Goal: Check status: Check status

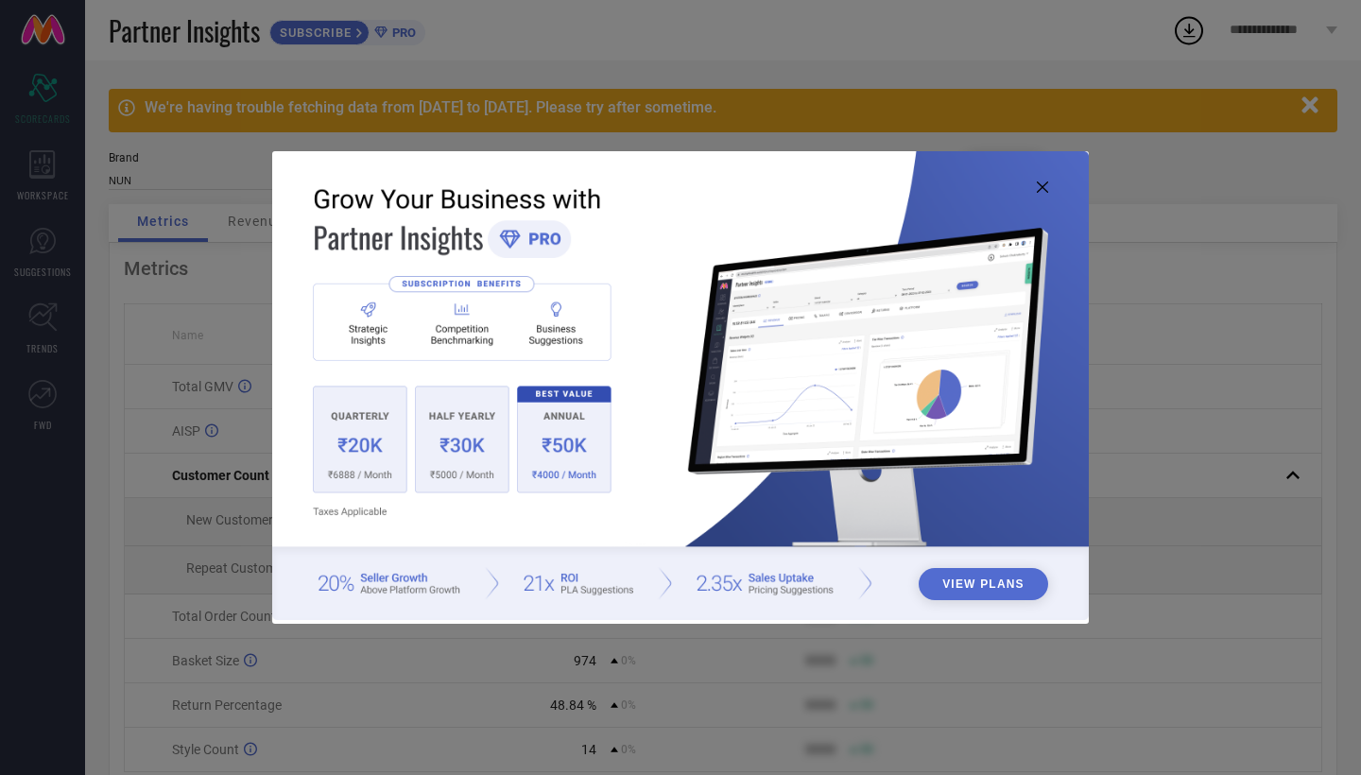
click at [1040, 183] on icon at bounding box center [1042, 187] width 11 height 11
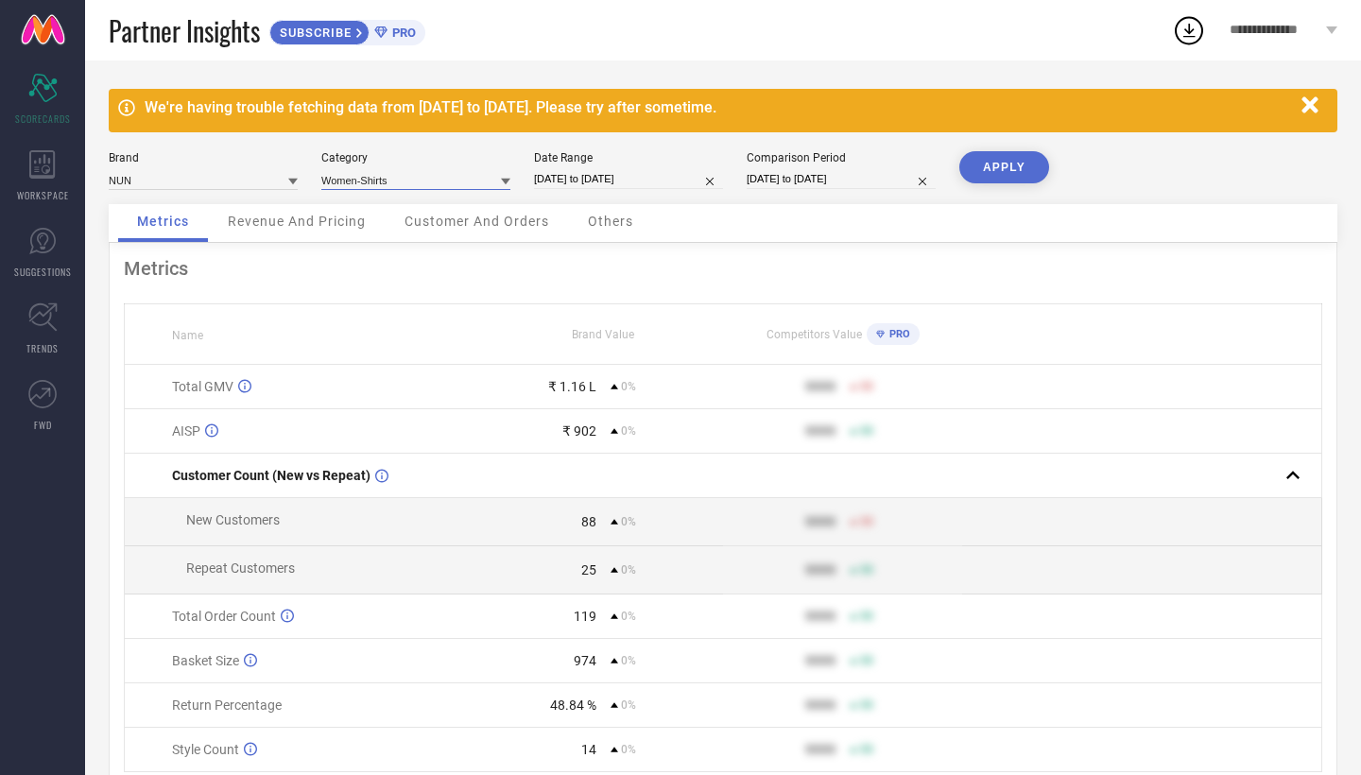
click at [356, 180] on input at bounding box center [415, 180] width 189 height 20
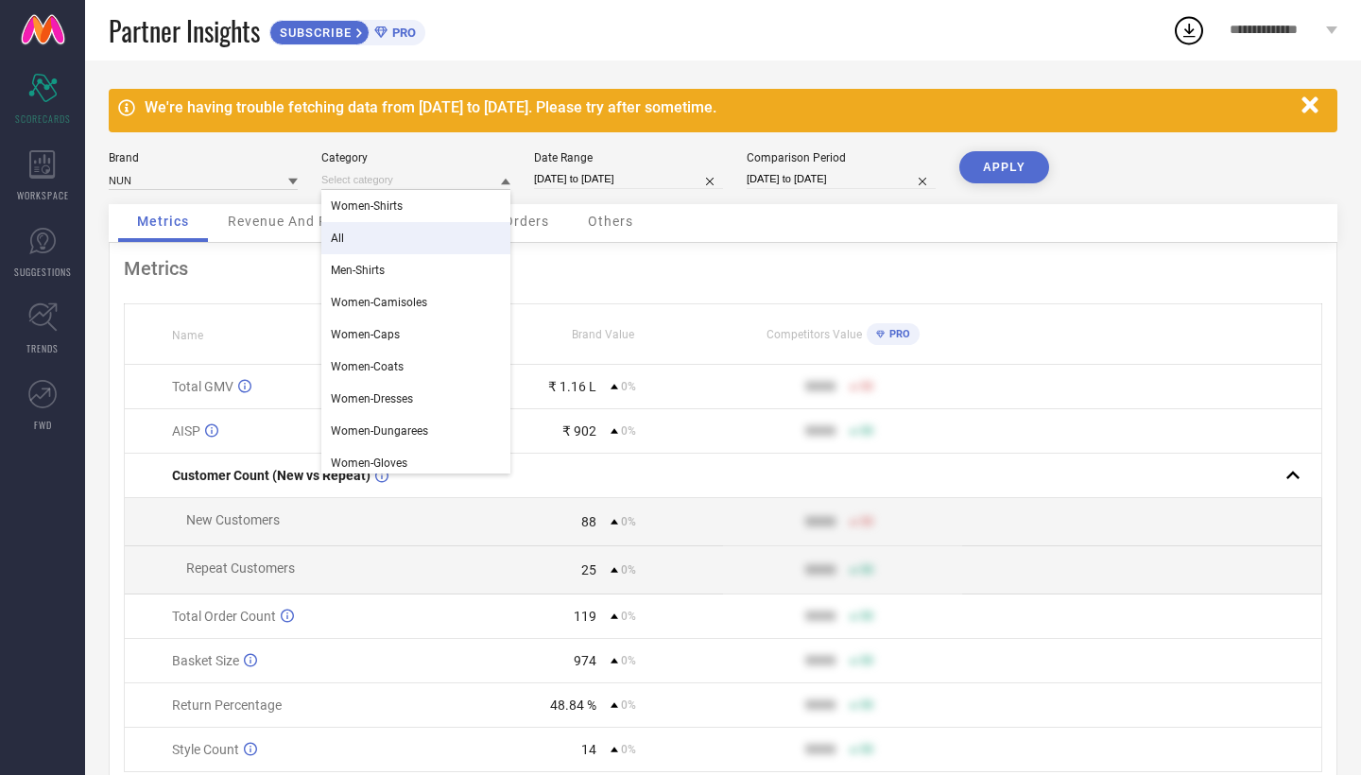
click at [340, 234] on span "All" at bounding box center [337, 238] width 13 height 13
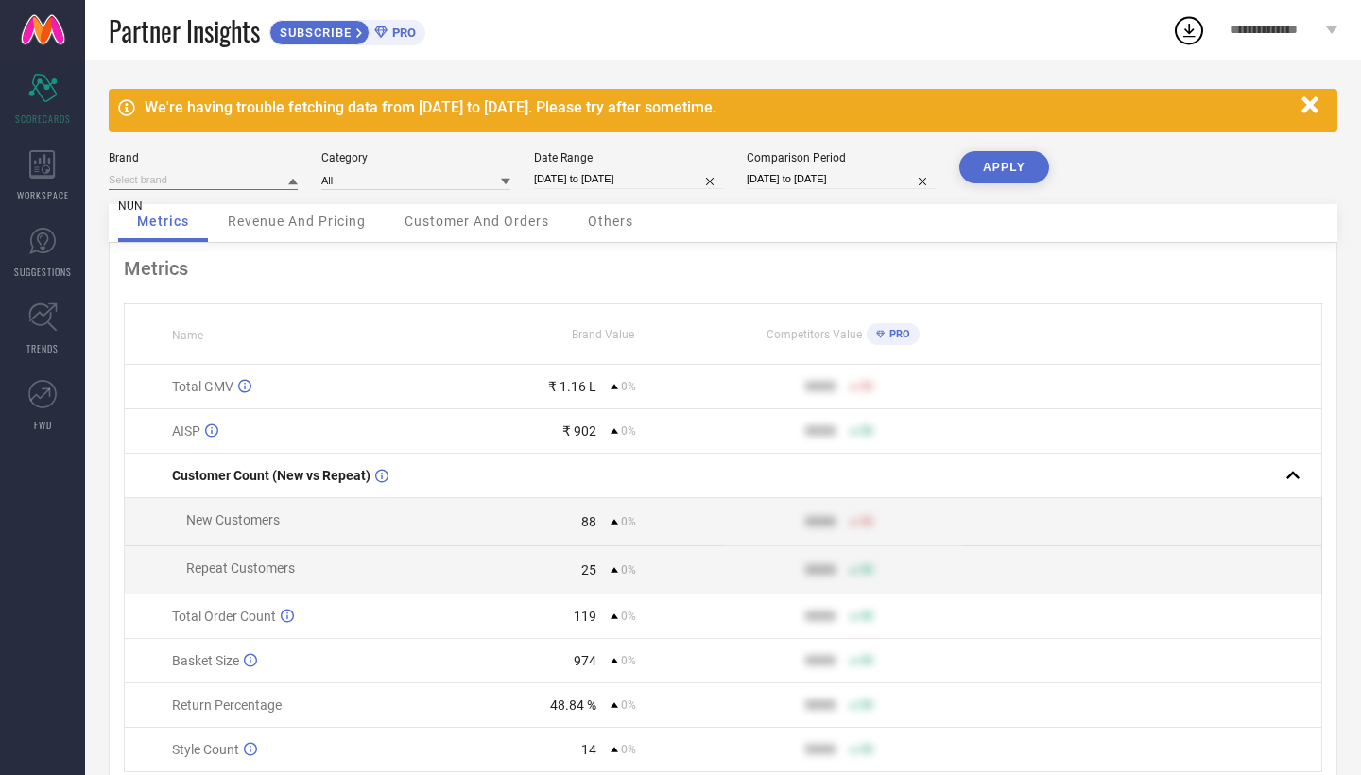
click at [251, 178] on input at bounding box center [203, 180] width 189 height 20
click at [408, 143] on div "We're having trouble fetching data from [DATE] to [DATE]. Please try after some…" at bounding box center [723, 455] width 1276 height 788
click at [649, 184] on input "[DATE] to [DATE]" at bounding box center [628, 179] width 189 height 20
select select "6"
select select "2025"
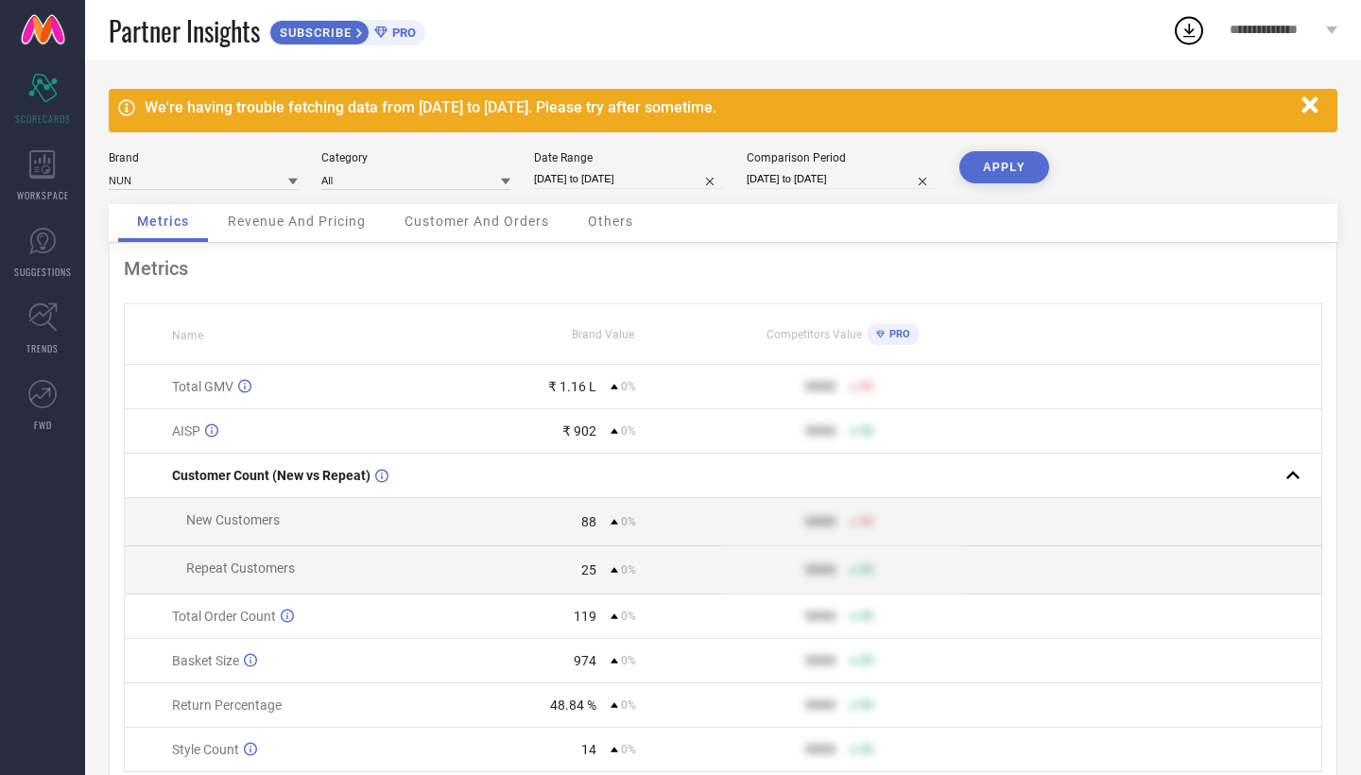
select select "7"
select select "2025"
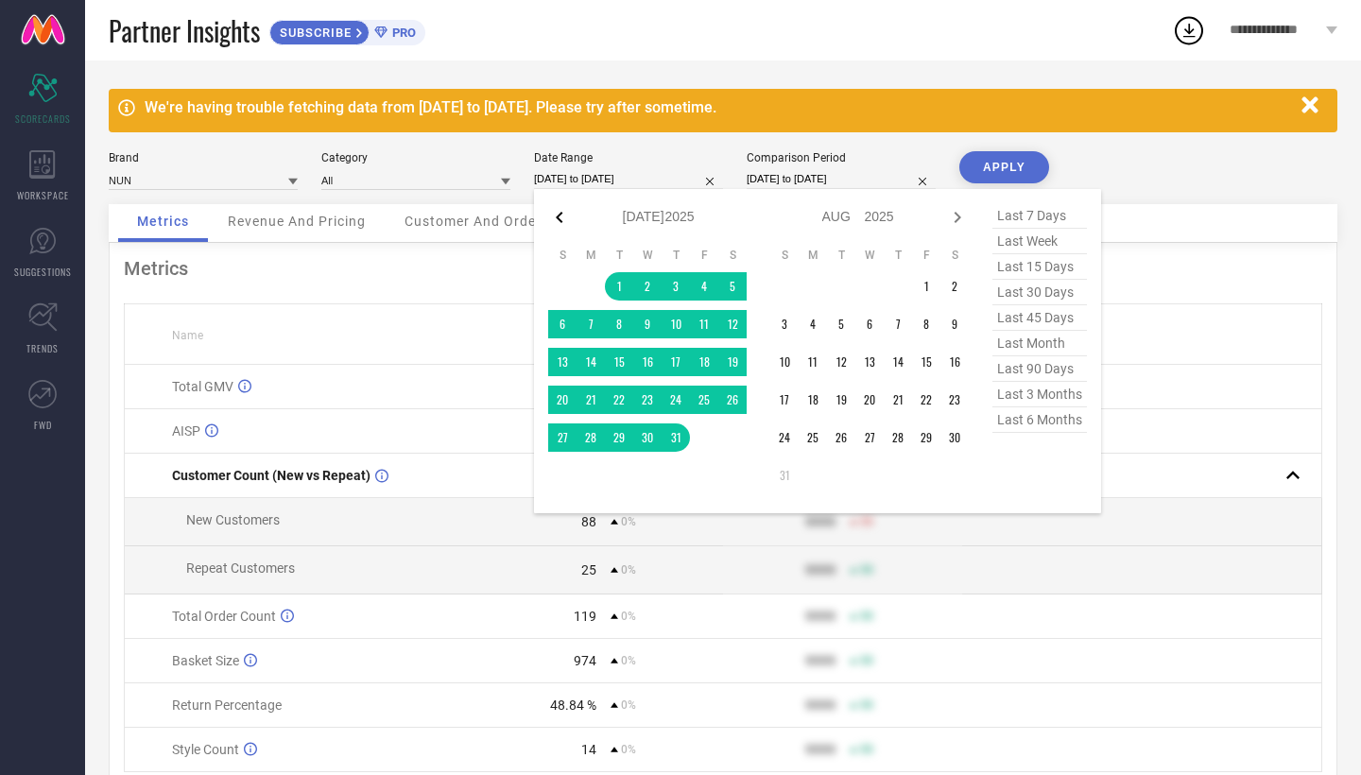
click at [557, 222] on icon at bounding box center [559, 217] width 23 height 23
select select "5"
select select "2025"
select select "6"
select select "2025"
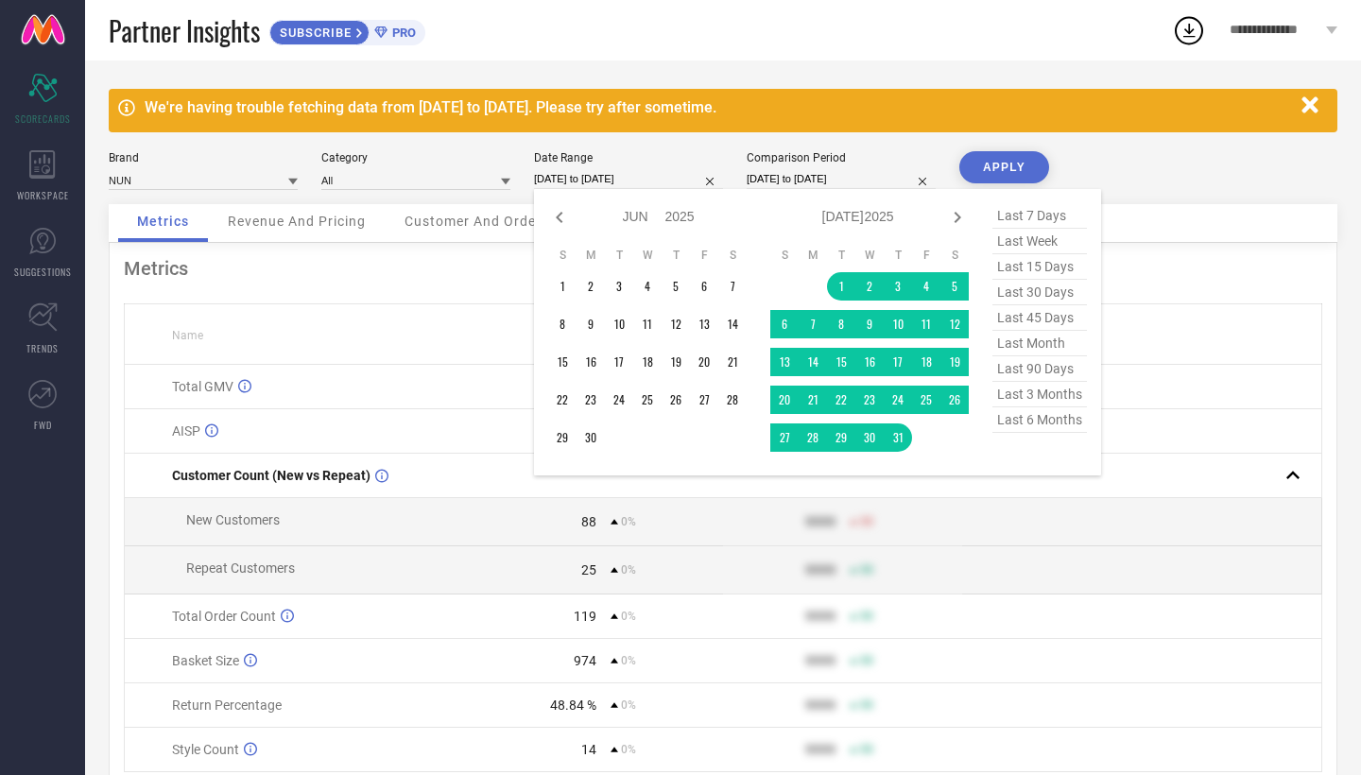
click at [557, 222] on icon at bounding box center [559, 217] width 23 height 23
select select "4"
select select "2025"
select select "5"
select select "2025"
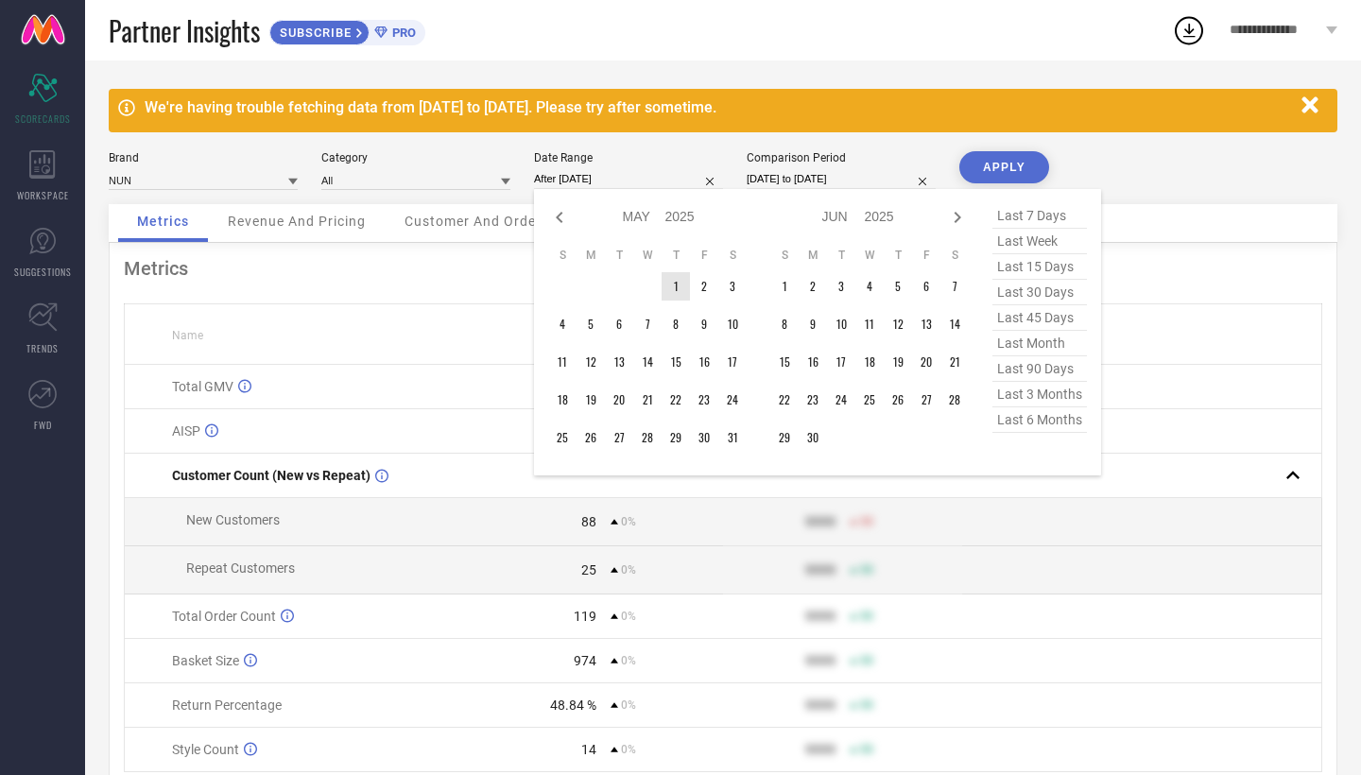
click at [670, 286] on td "1" at bounding box center [676, 286] width 28 height 28
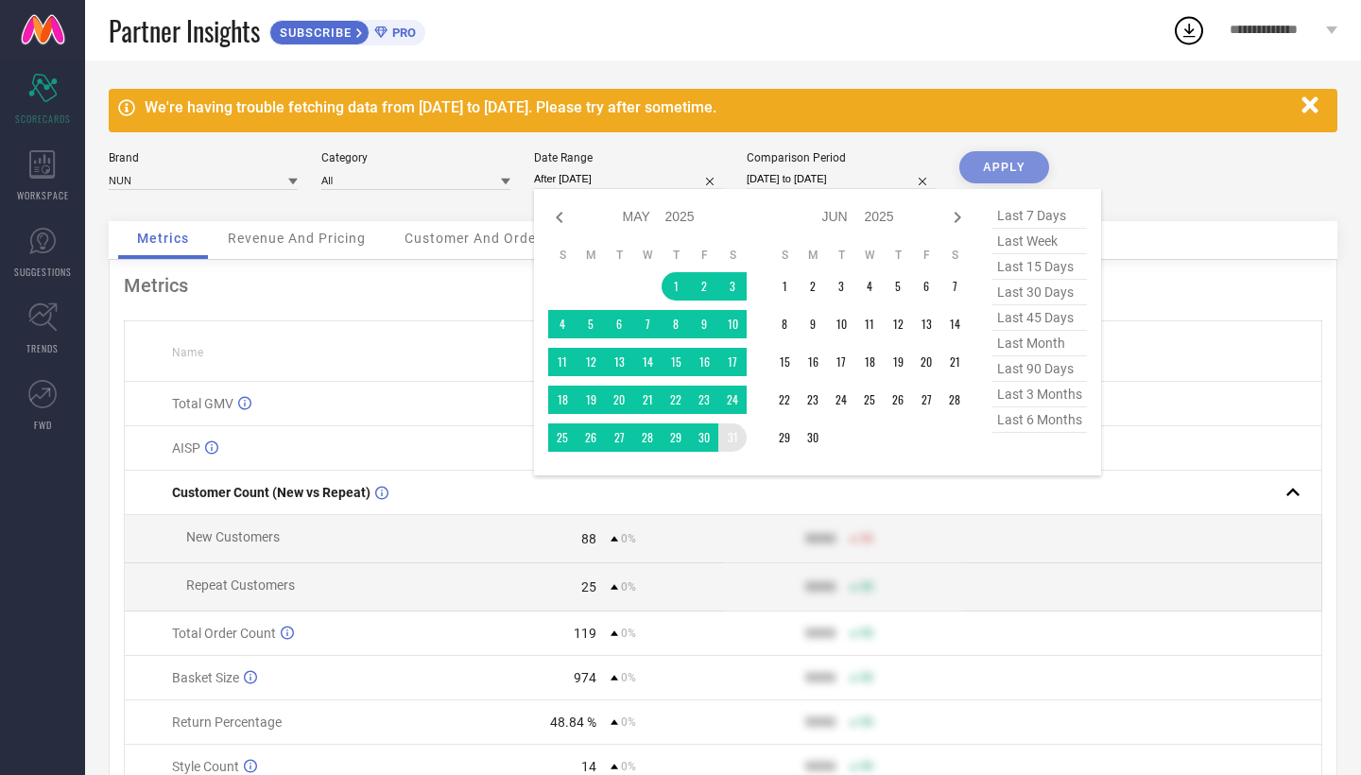
type input "[DATE] to [DATE]"
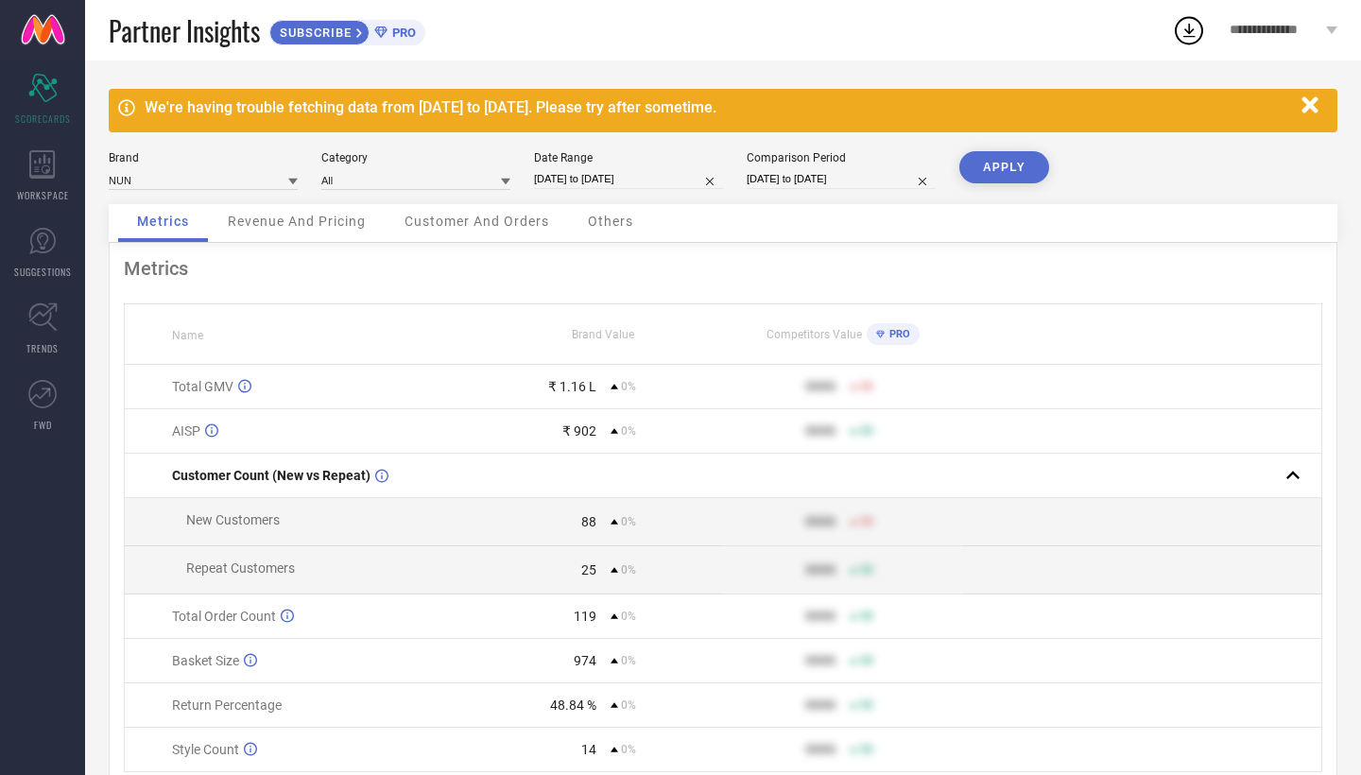
click at [1013, 170] on button "APPLY" at bounding box center [1005, 167] width 90 height 32
click at [634, 187] on input "[DATE] to [DATE]" at bounding box center [628, 179] width 189 height 20
select select "4"
select select "2025"
select select "5"
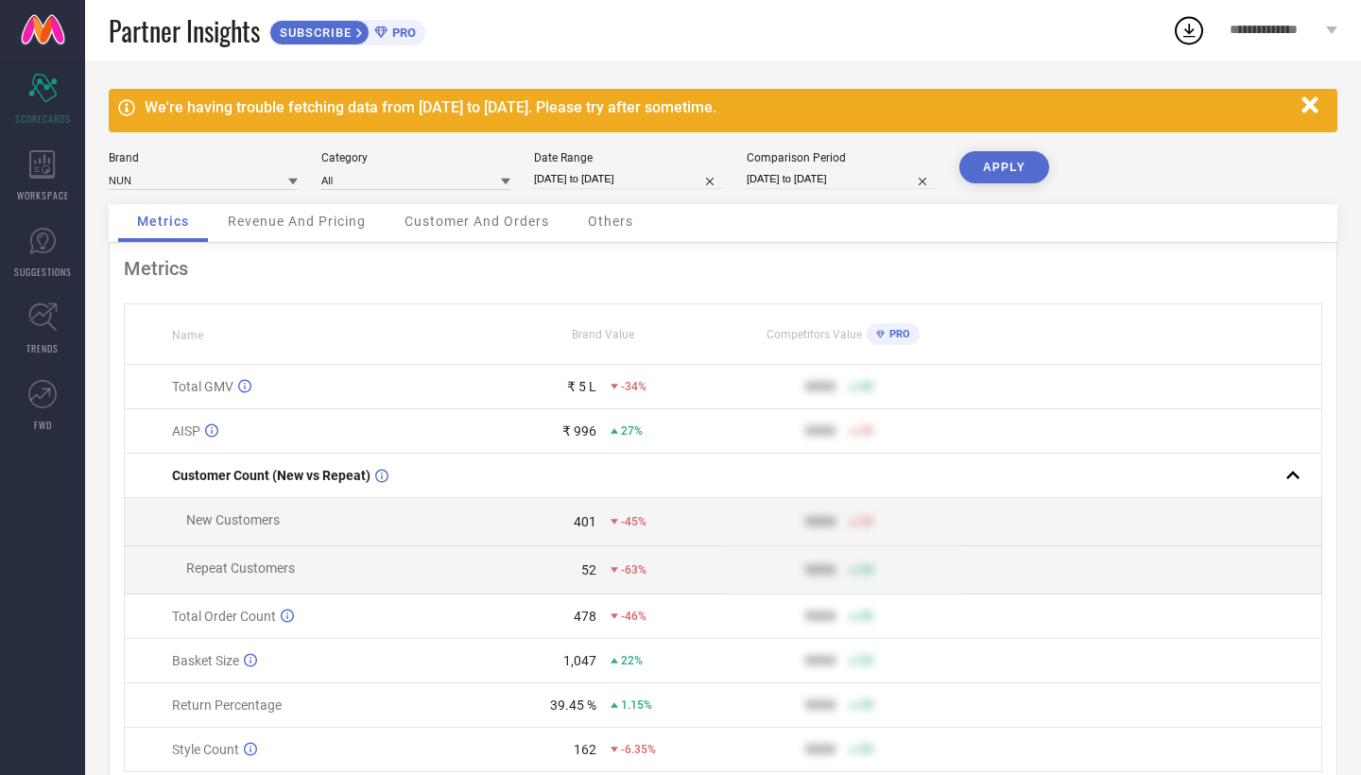
select select "2025"
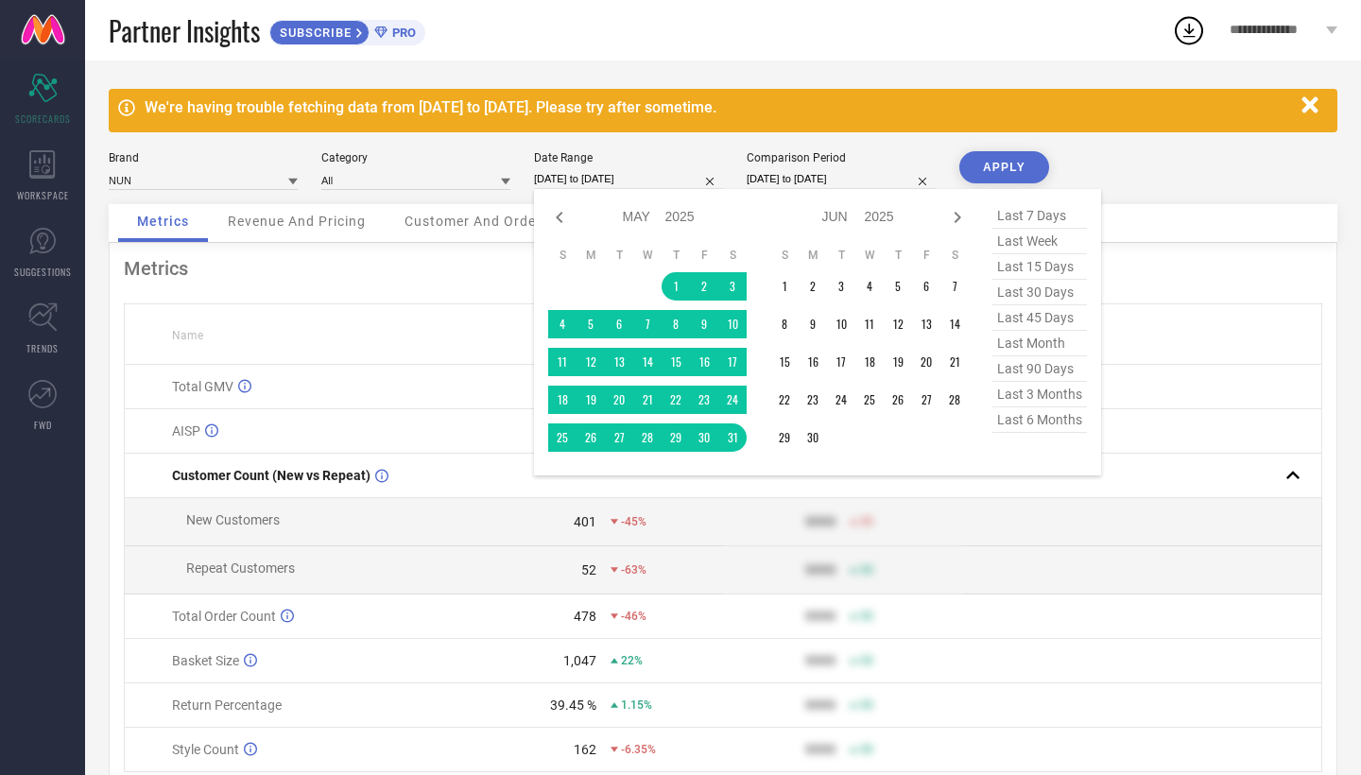
click at [830, 184] on input "[DATE] to [DATE]" at bounding box center [841, 179] width 189 height 20
select select "6"
select select "2025"
select select "7"
select select "2025"
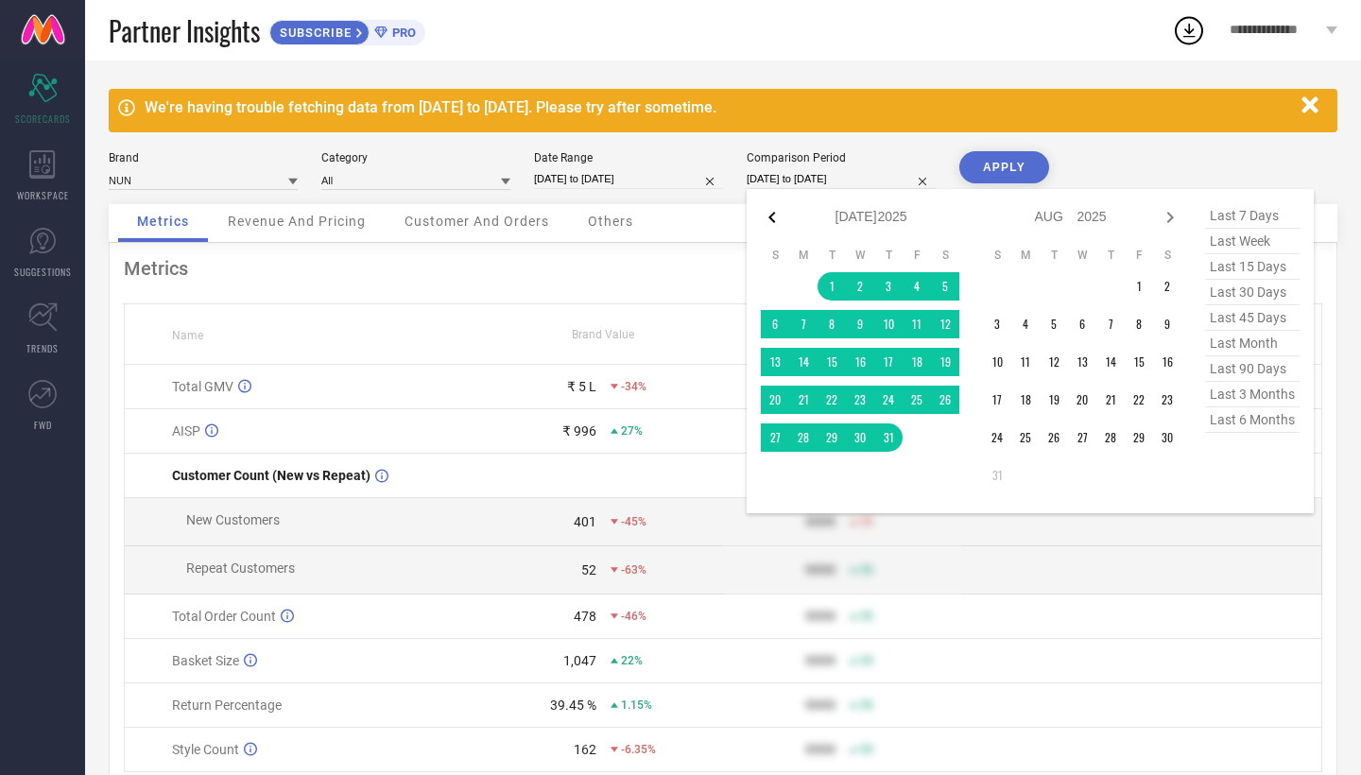
click at [774, 220] on icon at bounding box center [772, 217] width 23 height 23
select select "5"
select select "2025"
select select "6"
select select "2025"
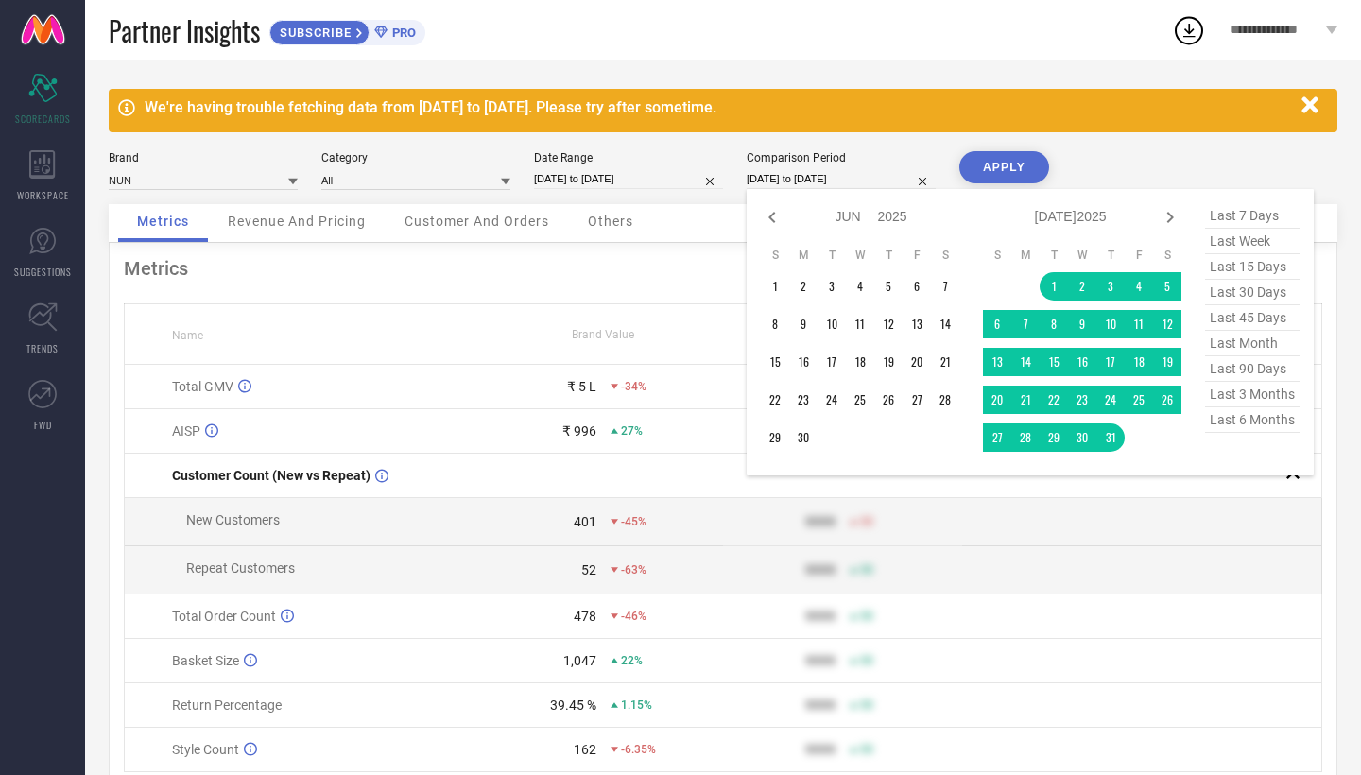
click at [774, 220] on icon at bounding box center [772, 217] width 23 height 23
select select "4"
select select "2025"
select select "5"
select select "2025"
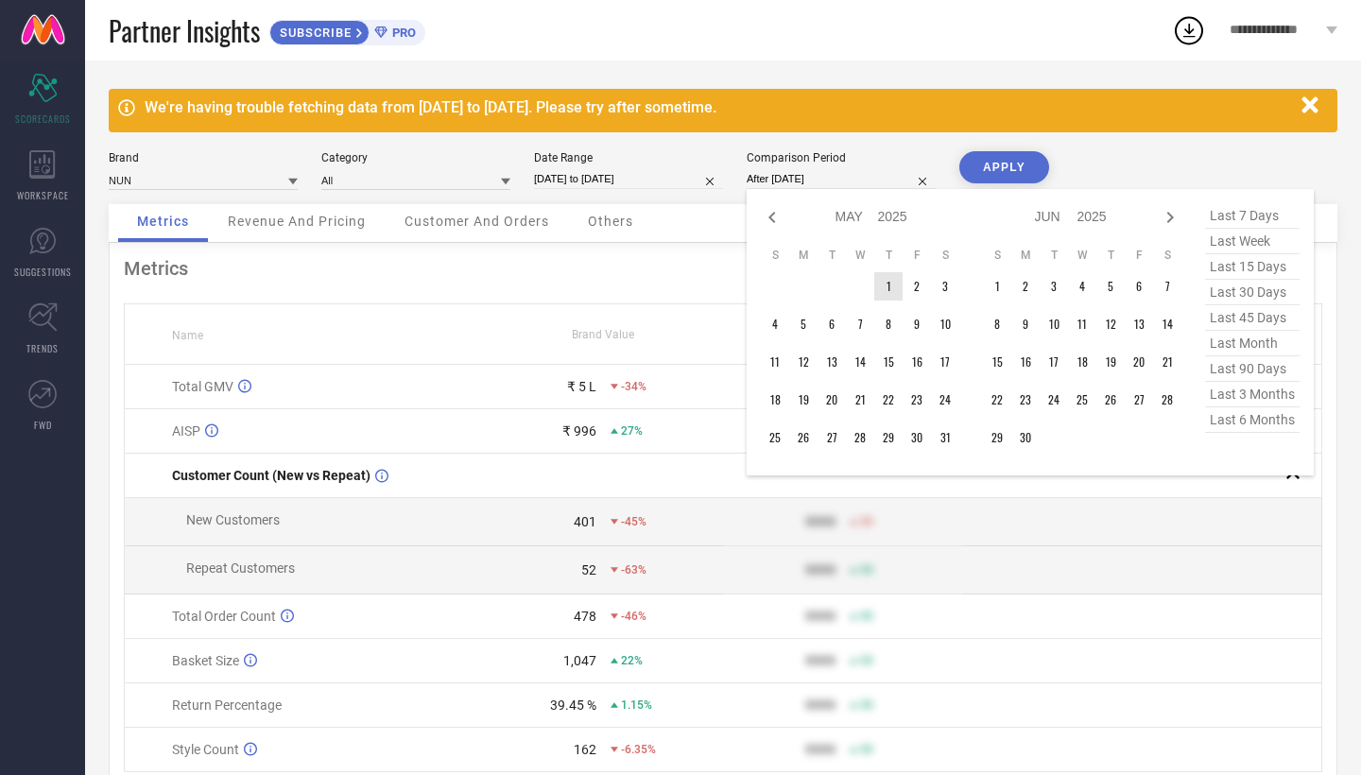
click at [889, 298] on td "1" at bounding box center [888, 286] width 28 height 28
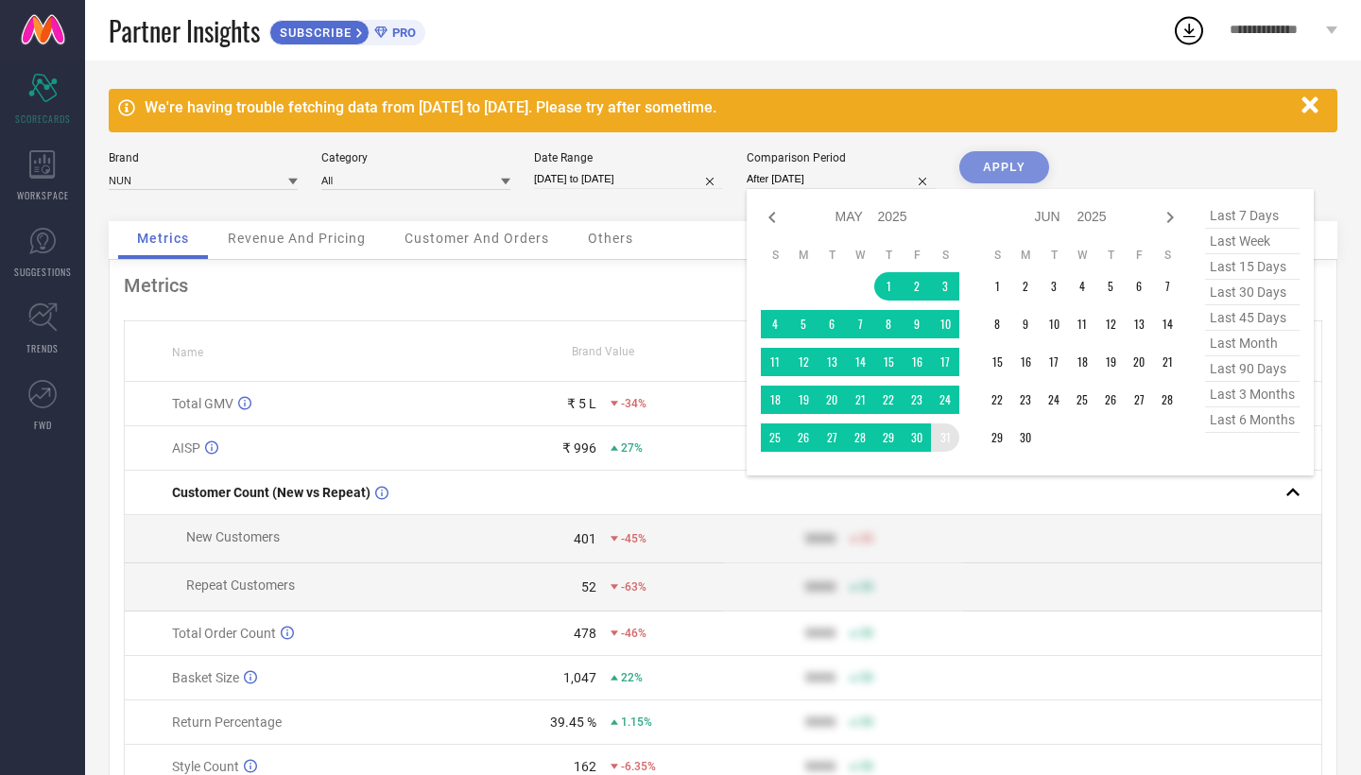
type input "[DATE] to [DATE]"
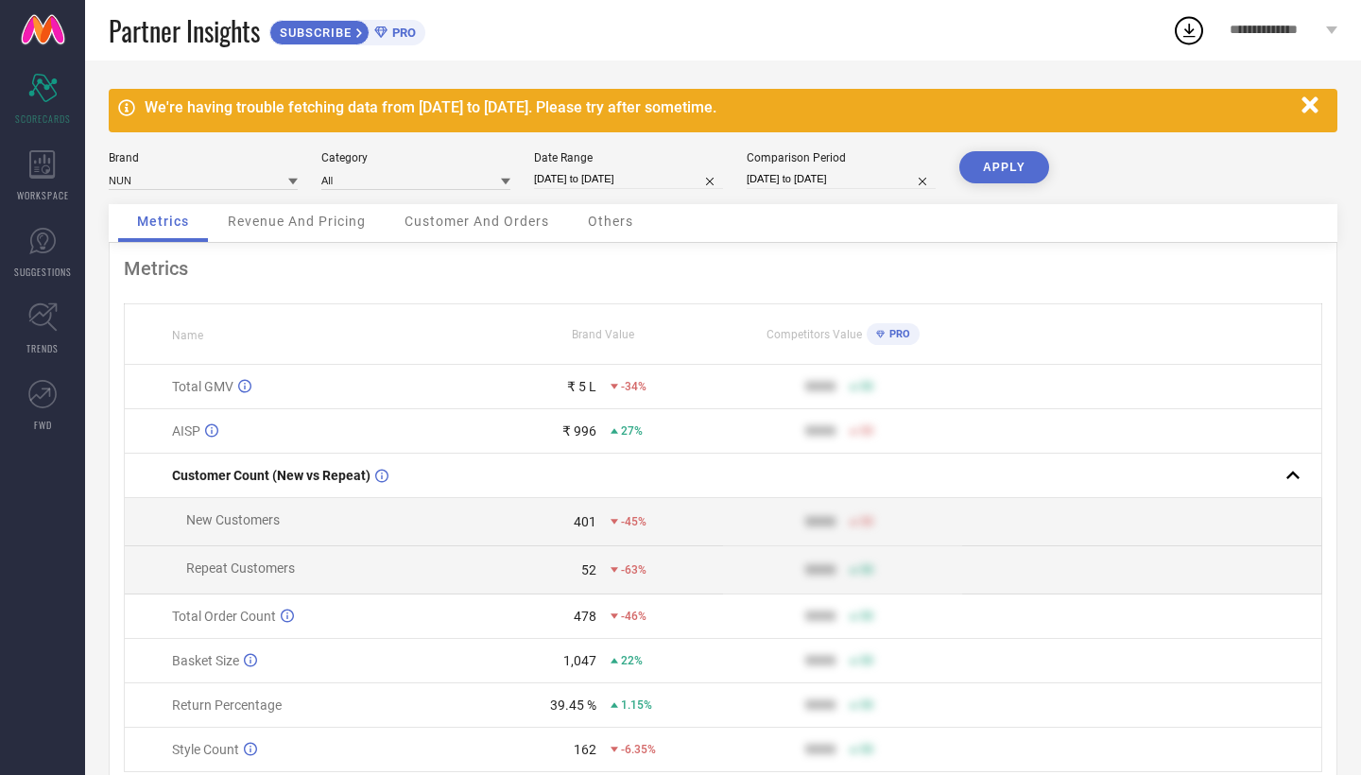
click at [1007, 170] on button "APPLY" at bounding box center [1005, 167] width 90 height 32
click at [490, 221] on span "Customer And Orders" at bounding box center [477, 221] width 145 height 15
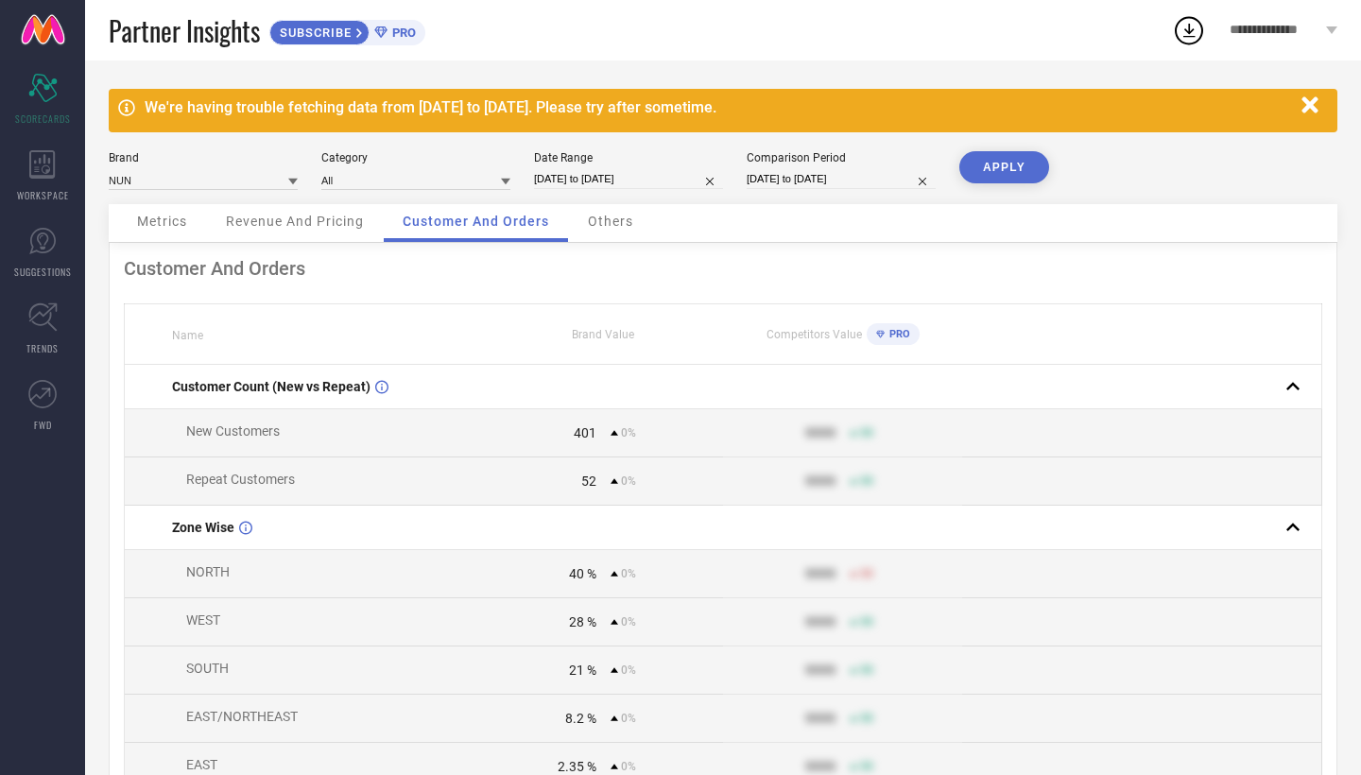
click at [612, 182] on input "[DATE] to [DATE]" at bounding box center [628, 179] width 189 height 20
select select "4"
select select "2025"
select select "5"
select select "2025"
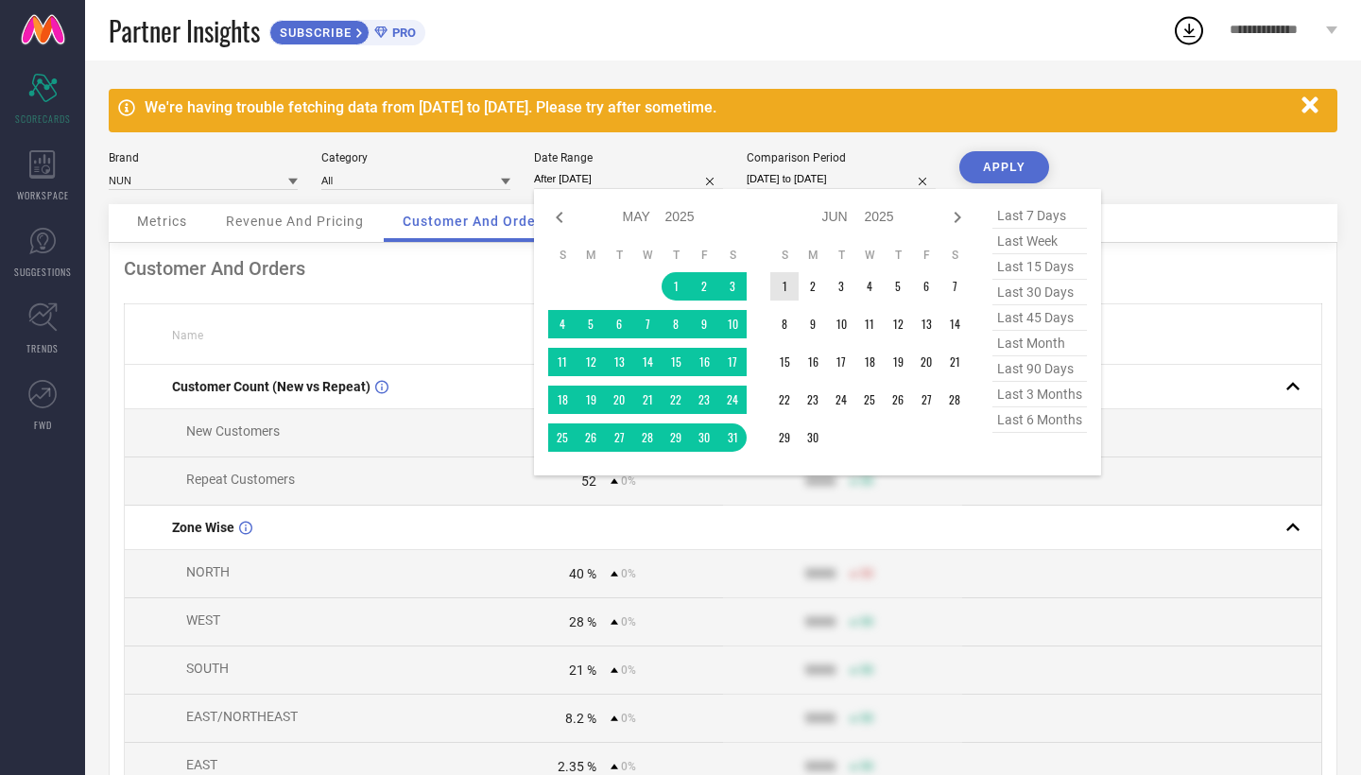
click at [790, 286] on td "1" at bounding box center [784, 286] width 28 height 28
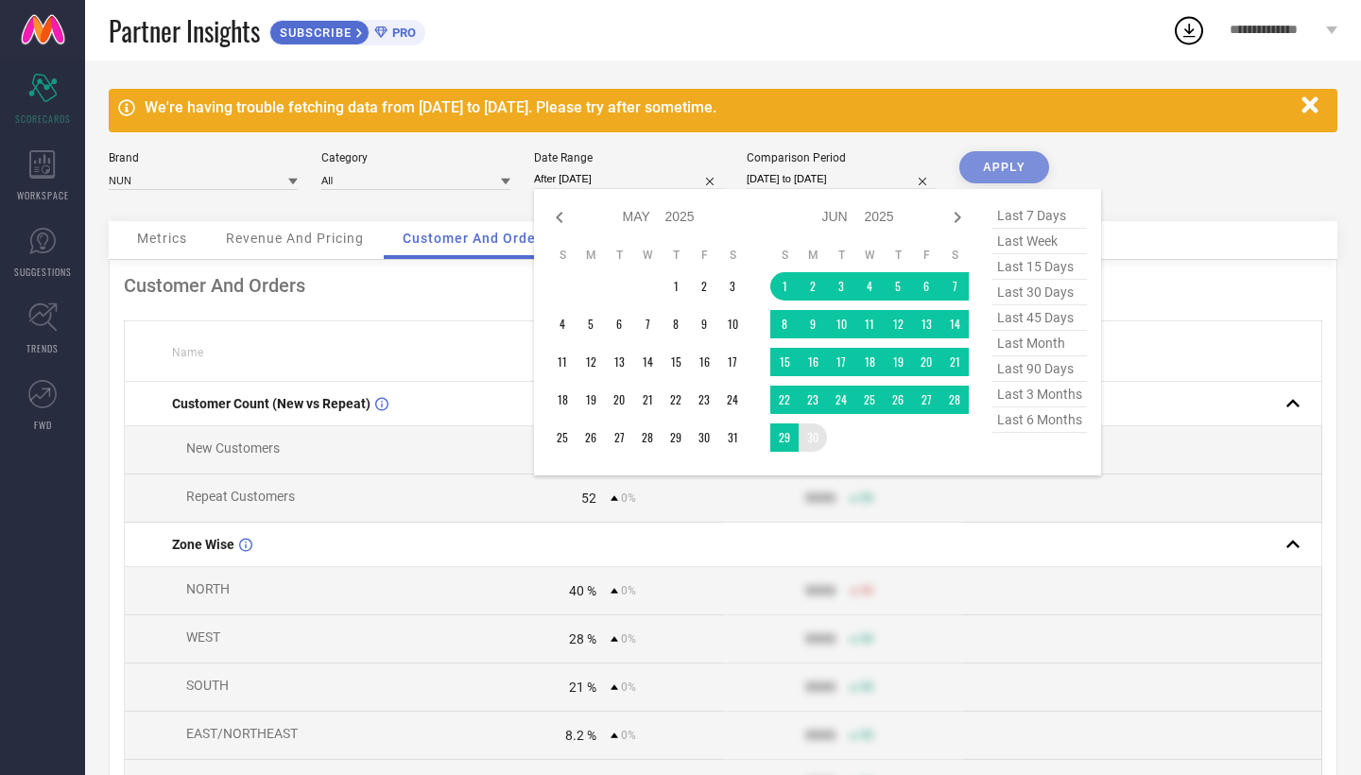
type input "[DATE] to [DATE]"
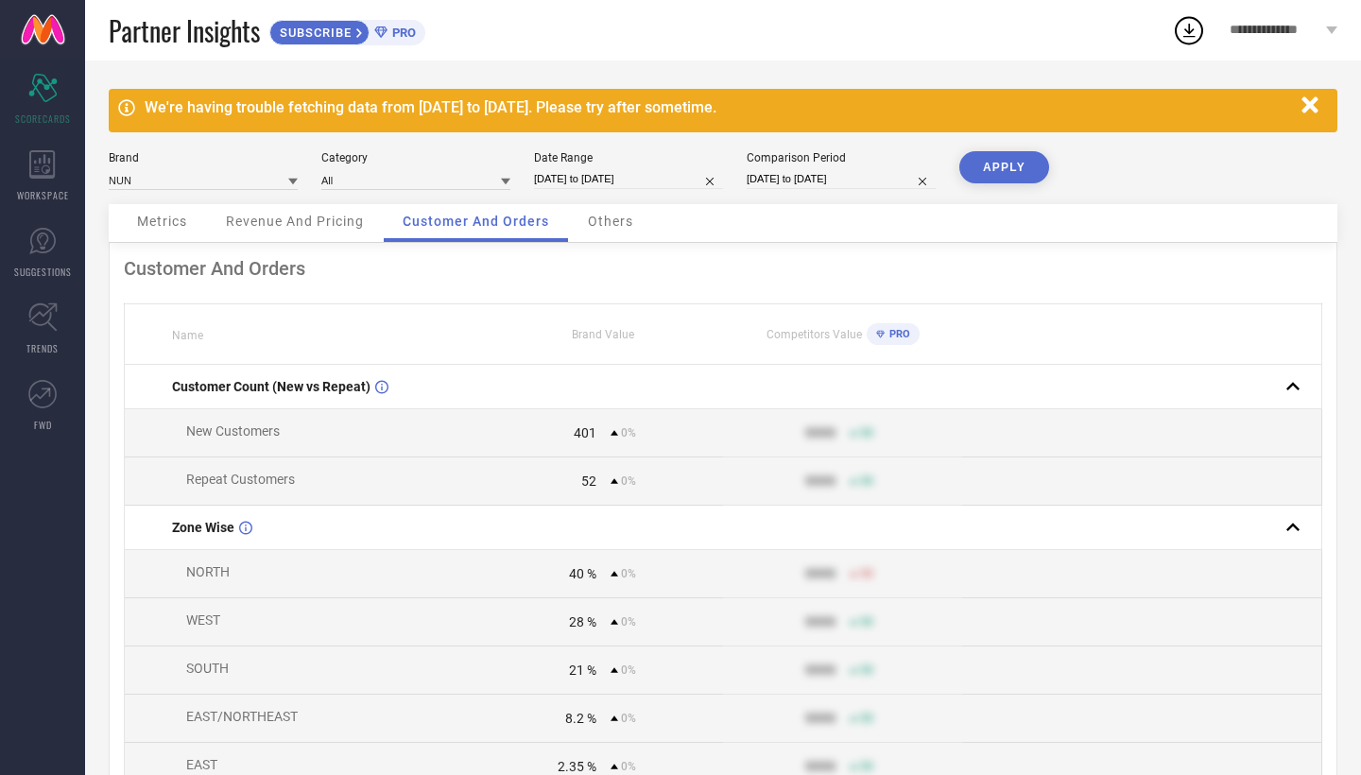
click at [857, 179] on input "[DATE] to [DATE]" at bounding box center [841, 179] width 189 height 20
select select "4"
select select "2025"
select select "5"
select select "2025"
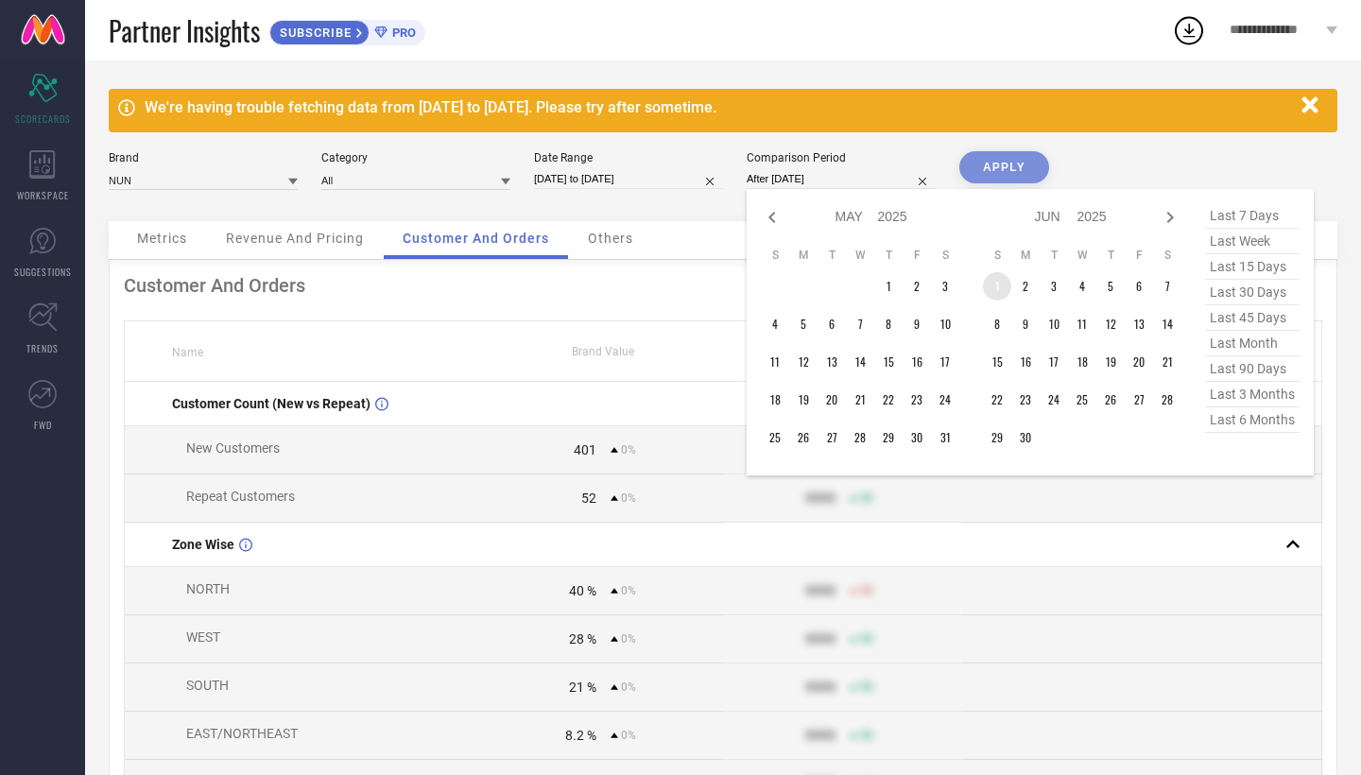
click at [1002, 286] on td "1" at bounding box center [997, 286] width 28 height 28
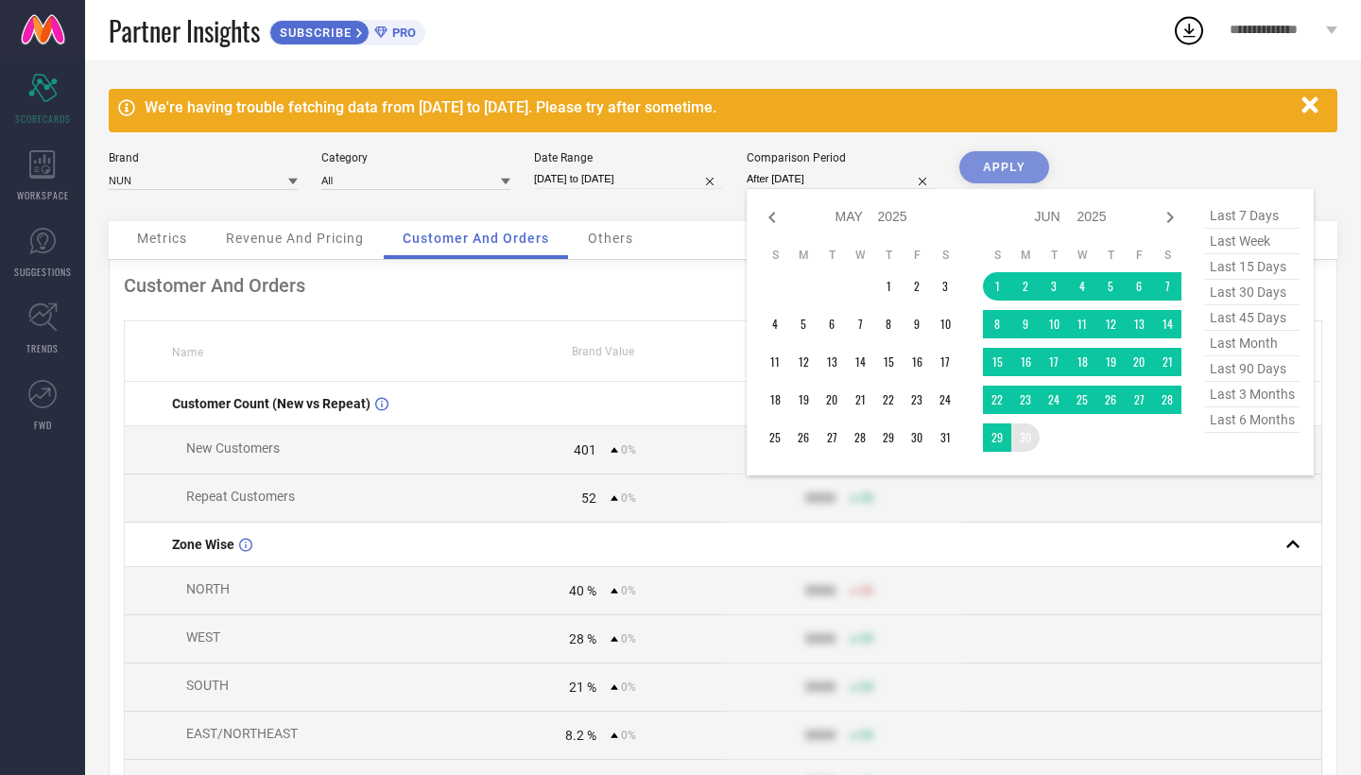
type input "[DATE] to [DATE]"
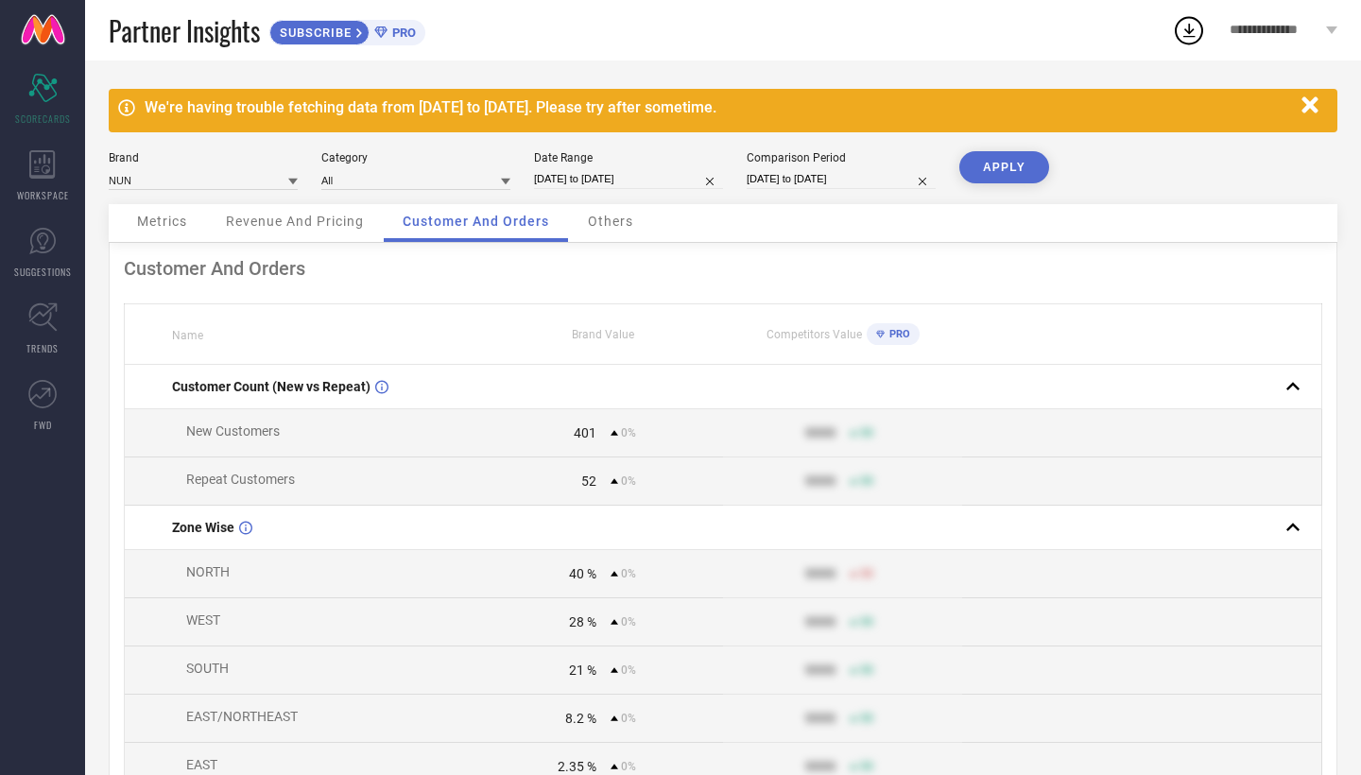
click at [1014, 166] on button "APPLY" at bounding box center [1005, 167] width 90 height 32
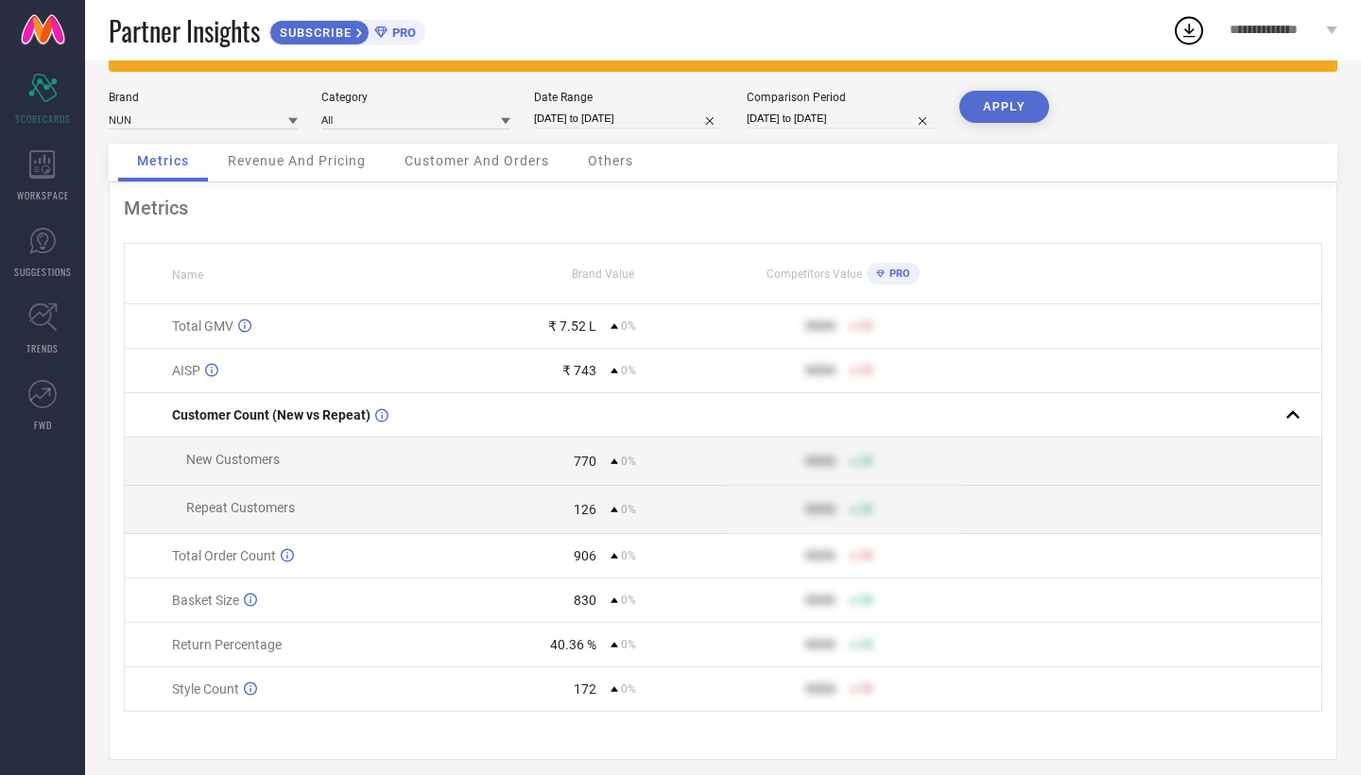
scroll to position [55, 0]
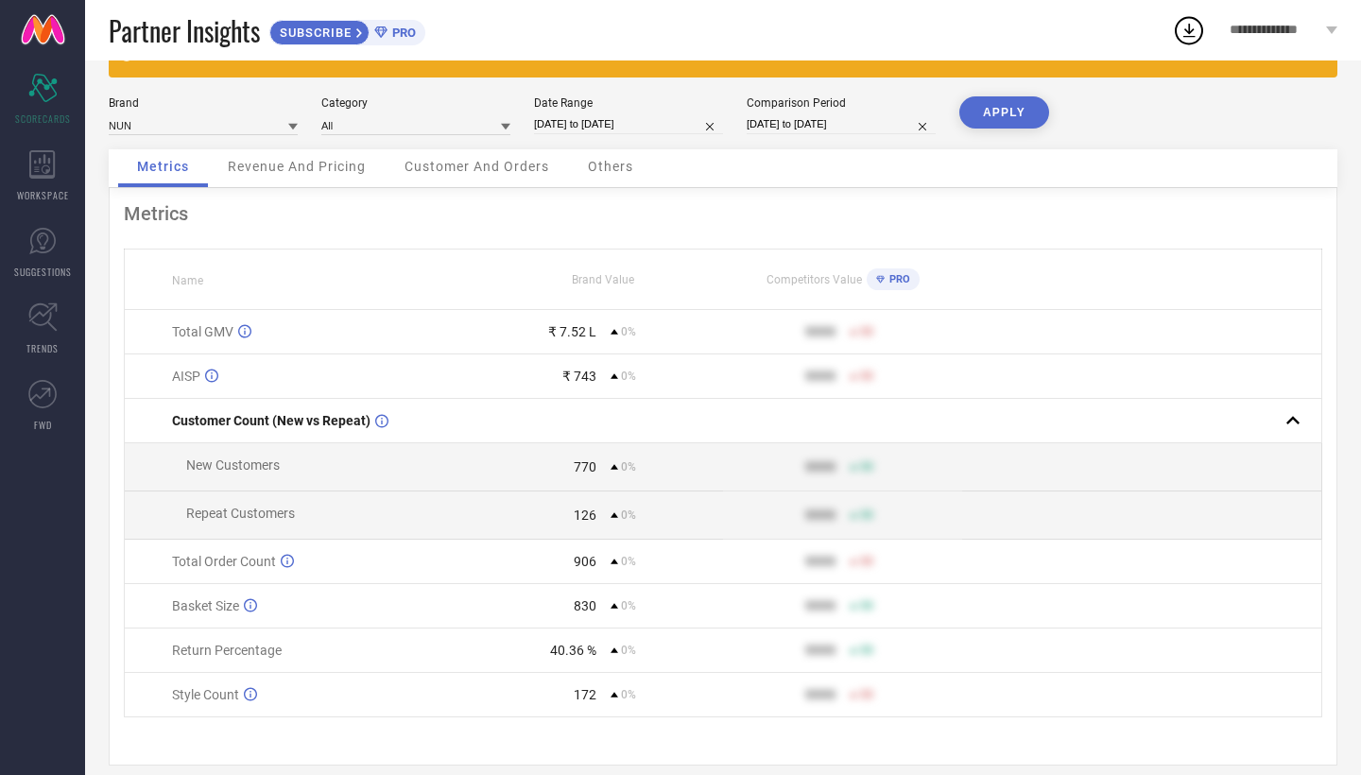
click at [344, 169] on span "Revenue And Pricing" at bounding box center [297, 166] width 138 height 15
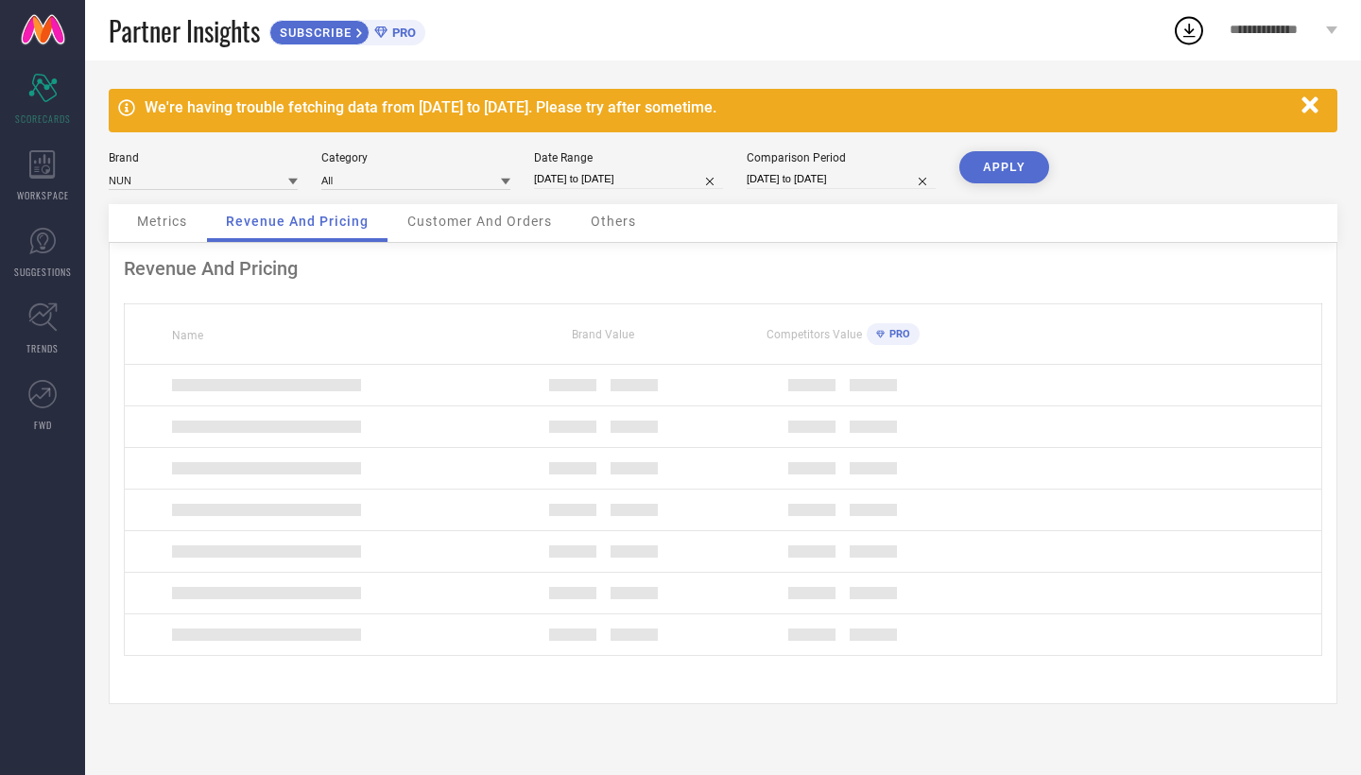
scroll to position [0, 0]
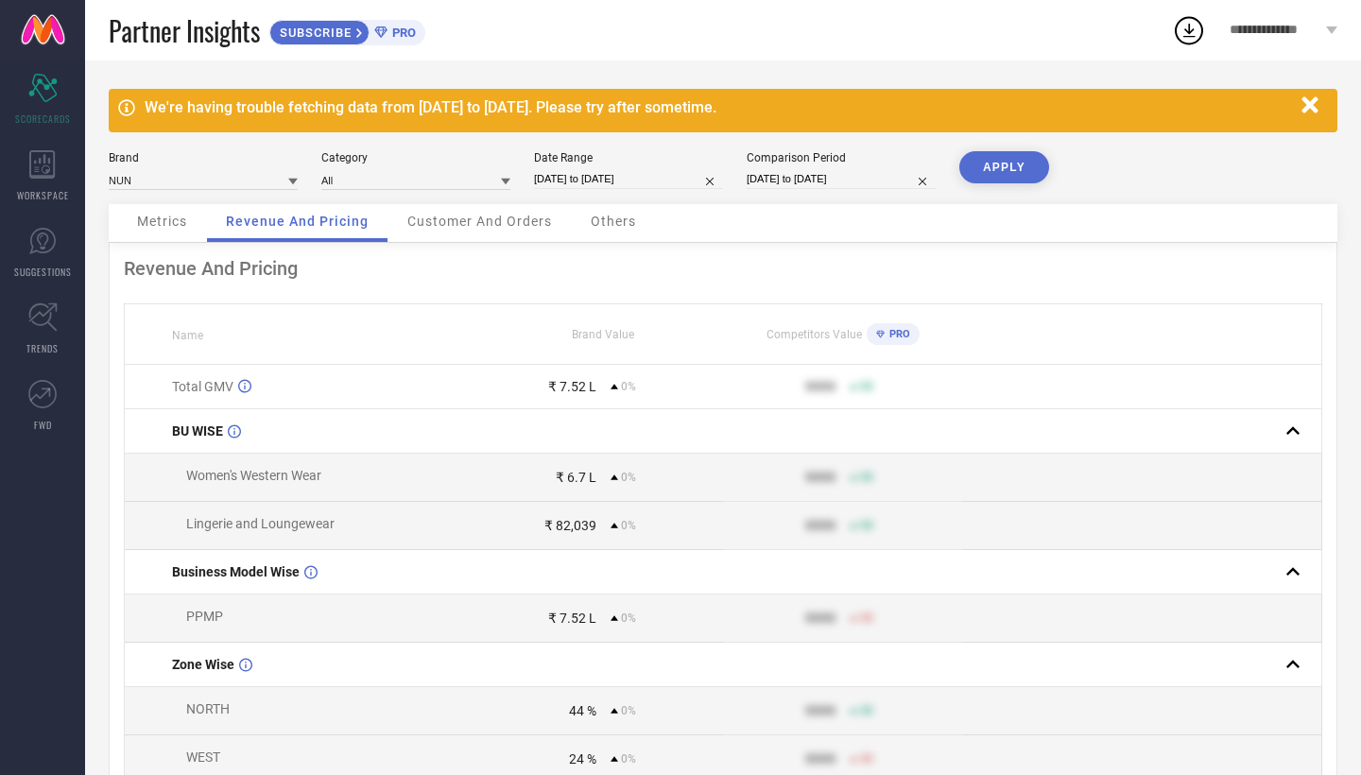
click at [512, 234] on div "Customer And Orders" at bounding box center [480, 223] width 182 height 38
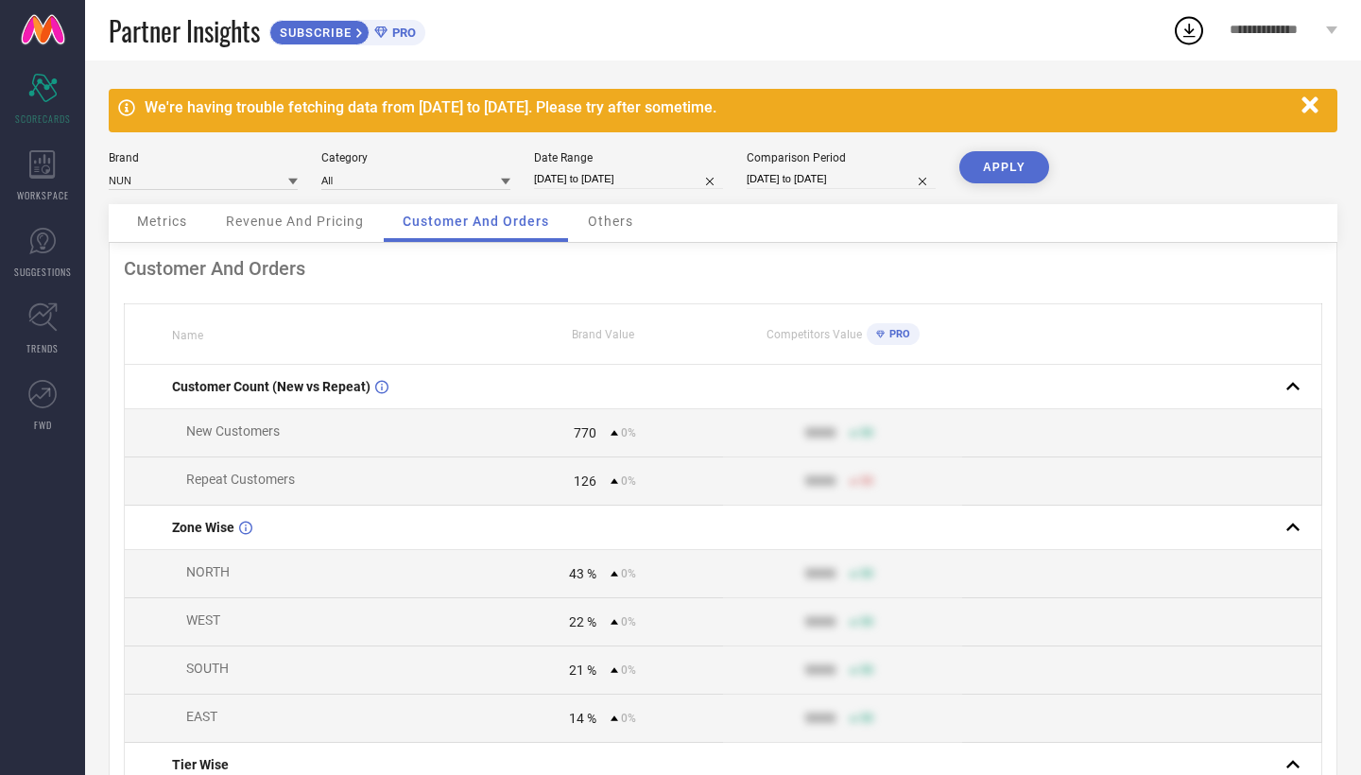
click at [614, 233] on div "Others" at bounding box center [610, 223] width 83 height 38
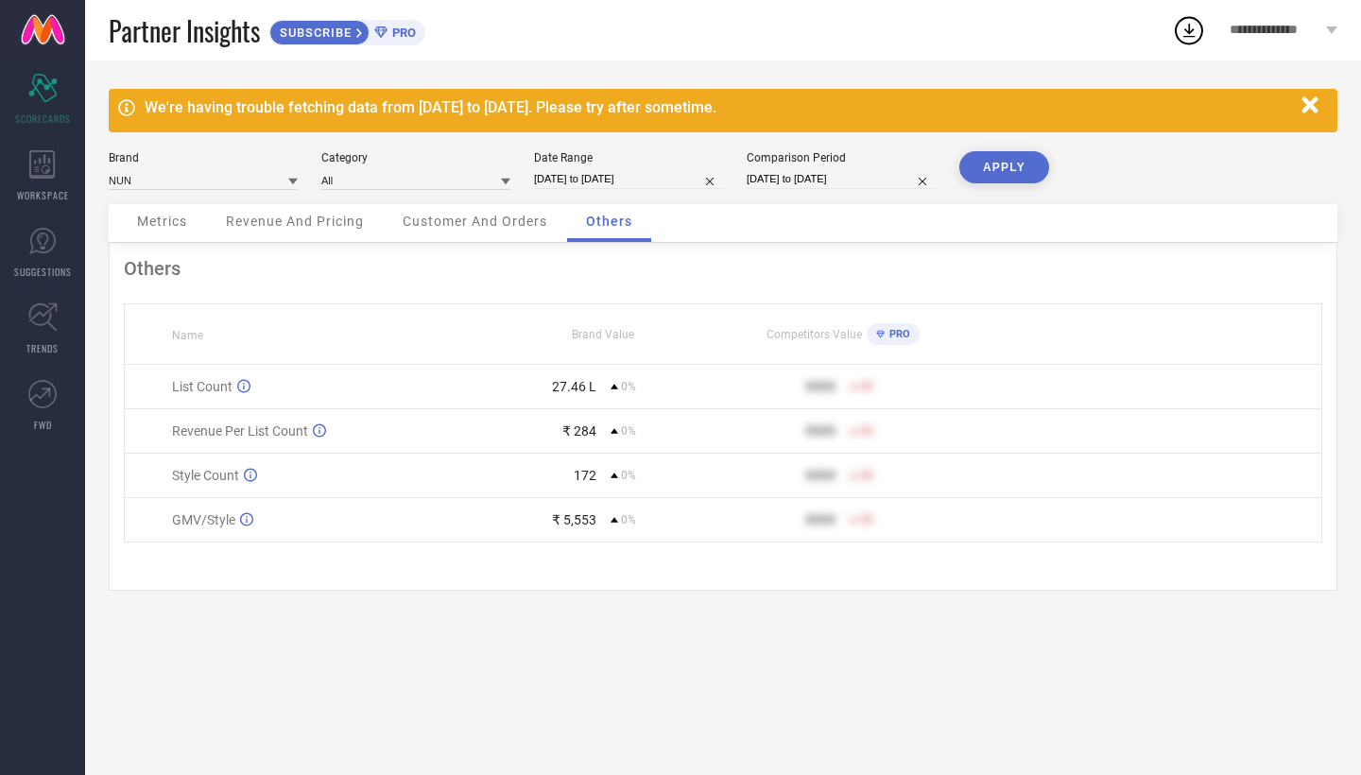
click at [654, 181] on input "[DATE] to [DATE]" at bounding box center [628, 179] width 189 height 20
select select "5"
select select "2025"
select select "6"
select select "2025"
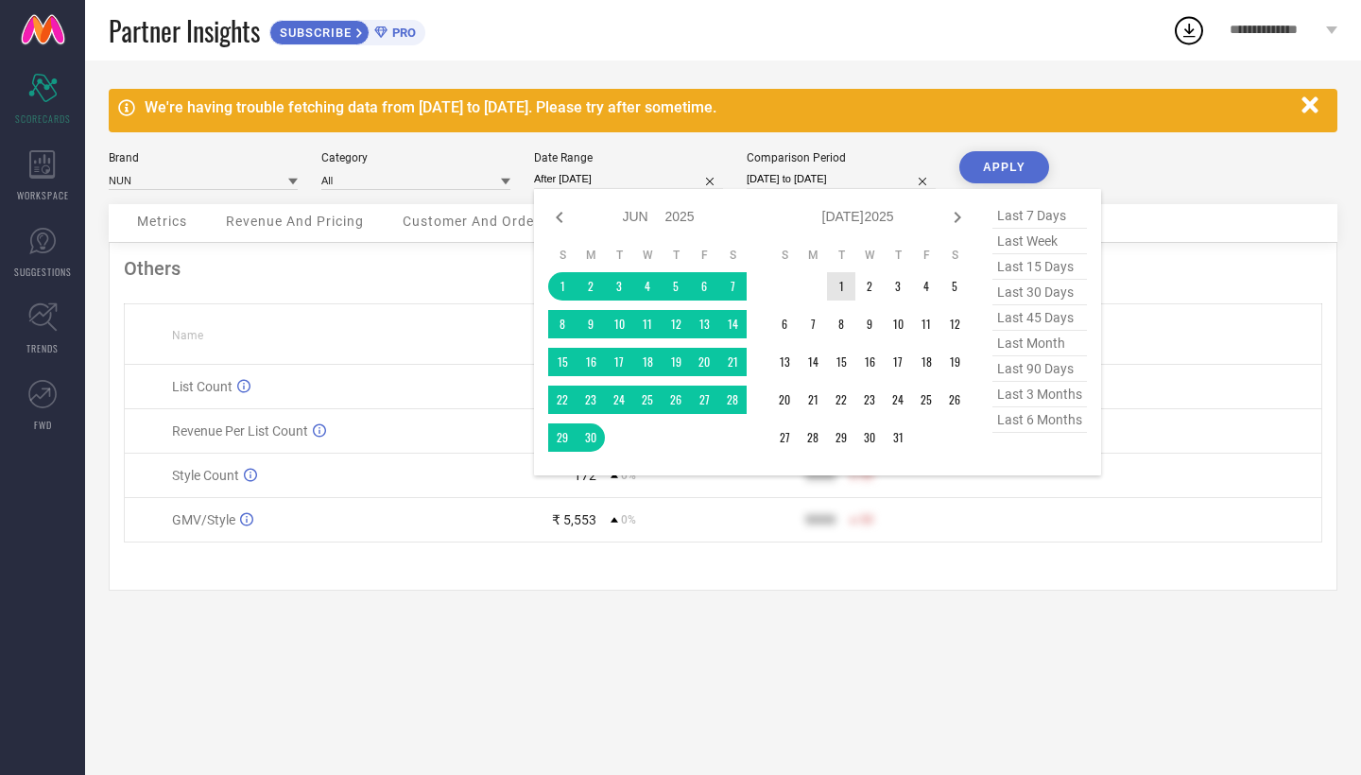
click at [842, 286] on td "1" at bounding box center [841, 286] width 28 height 28
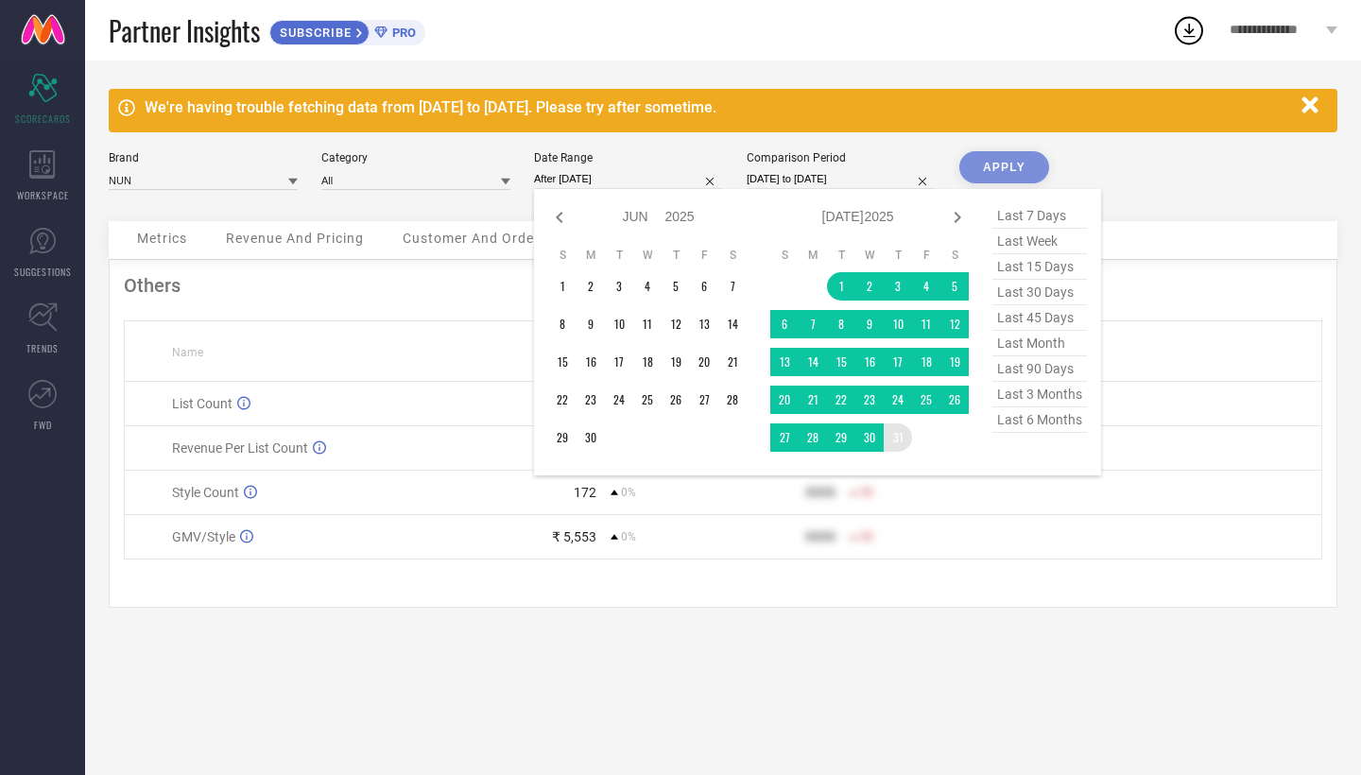
type input "[DATE] to [DATE]"
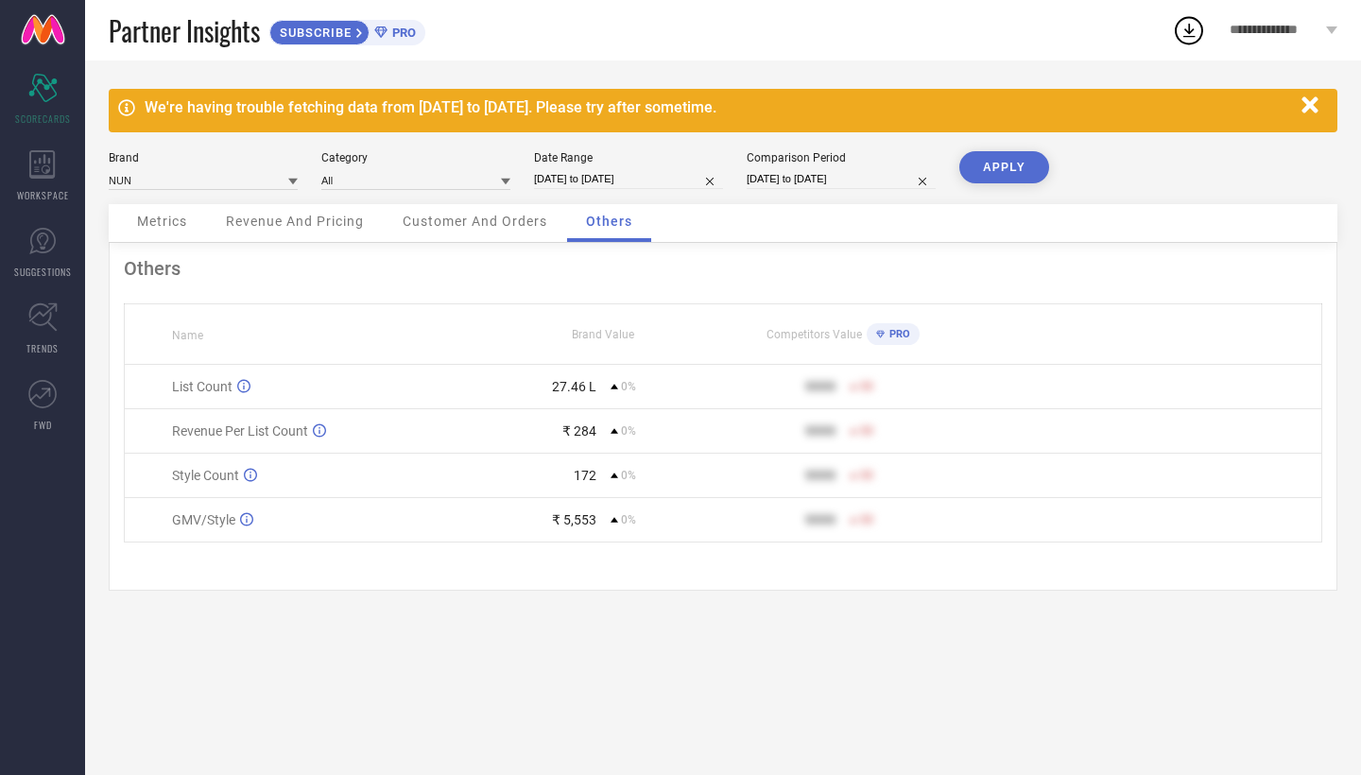
click at [855, 179] on input "[DATE] to [DATE]" at bounding box center [841, 179] width 189 height 20
select select "5"
select select "2025"
select select "6"
select select "2025"
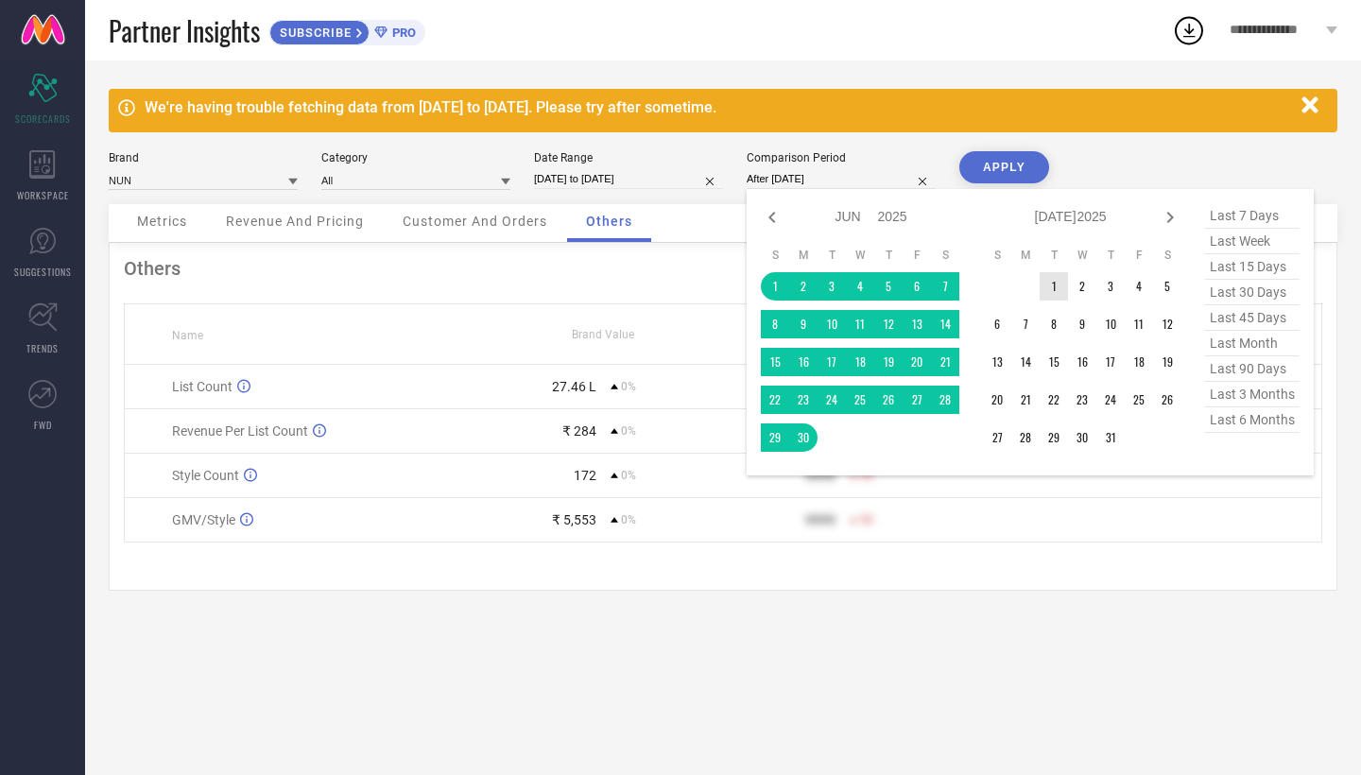
click at [1047, 279] on td "1" at bounding box center [1054, 286] width 28 height 28
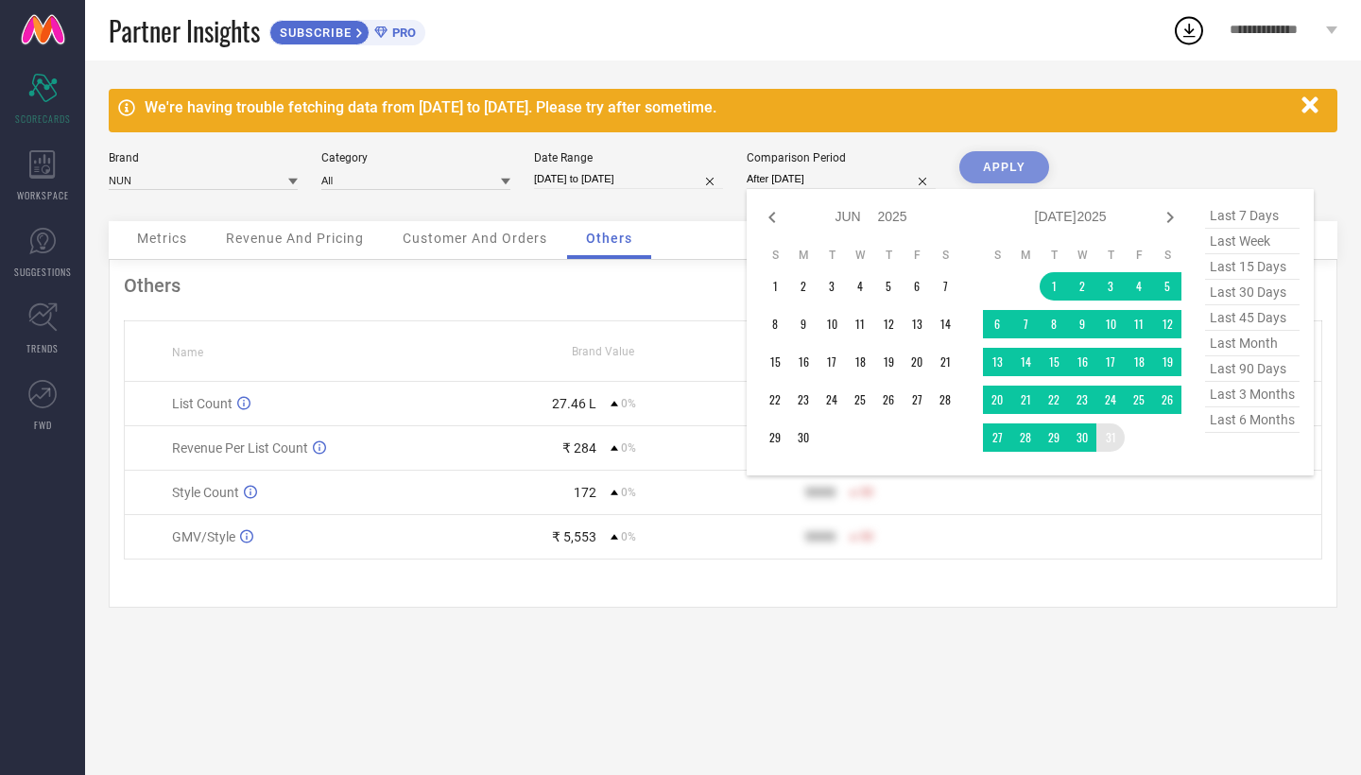
type input "[DATE] to [DATE]"
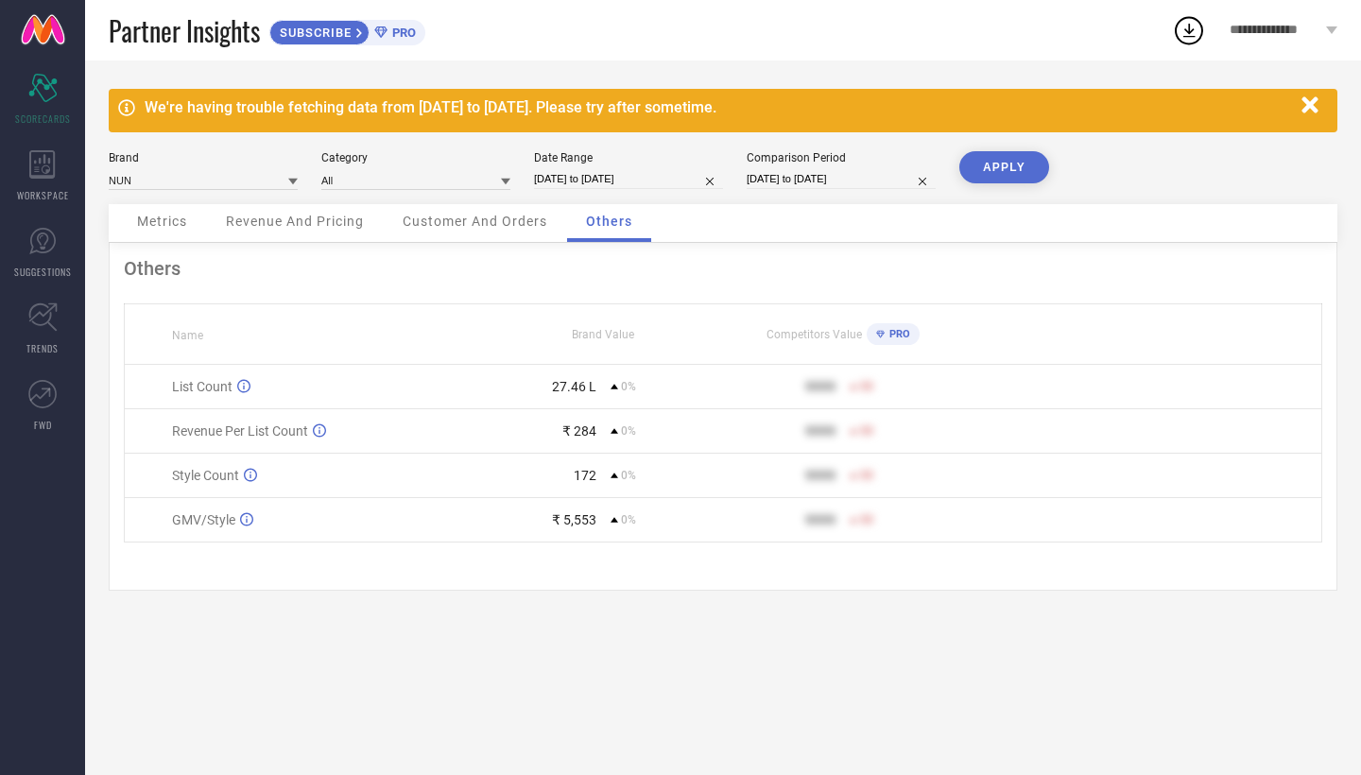
click at [1020, 170] on button "APPLY" at bounding box center [1005, 167] width 90 height 32
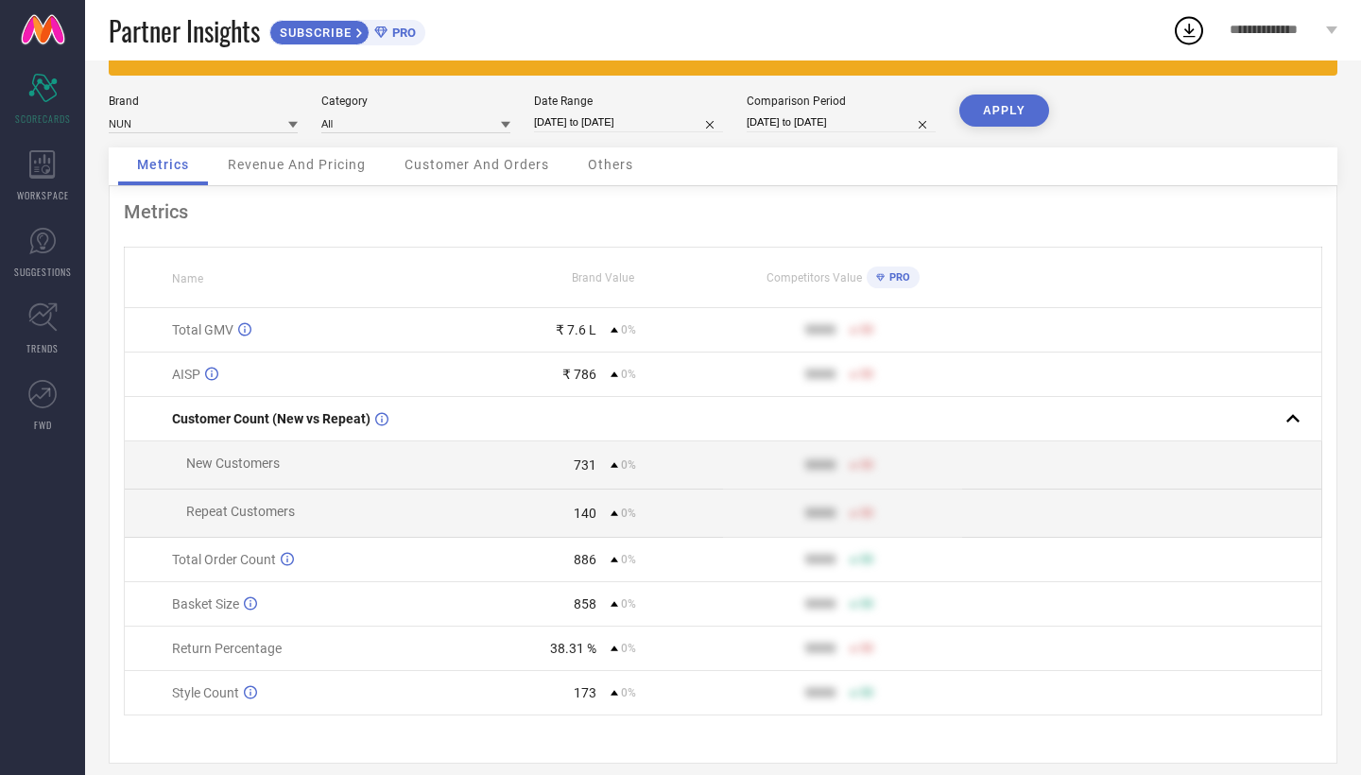
scroll to position [57, 0]
click at [483, 170] on span "Customer And Orders" at bounding box center [477, 164] width 145 height 15
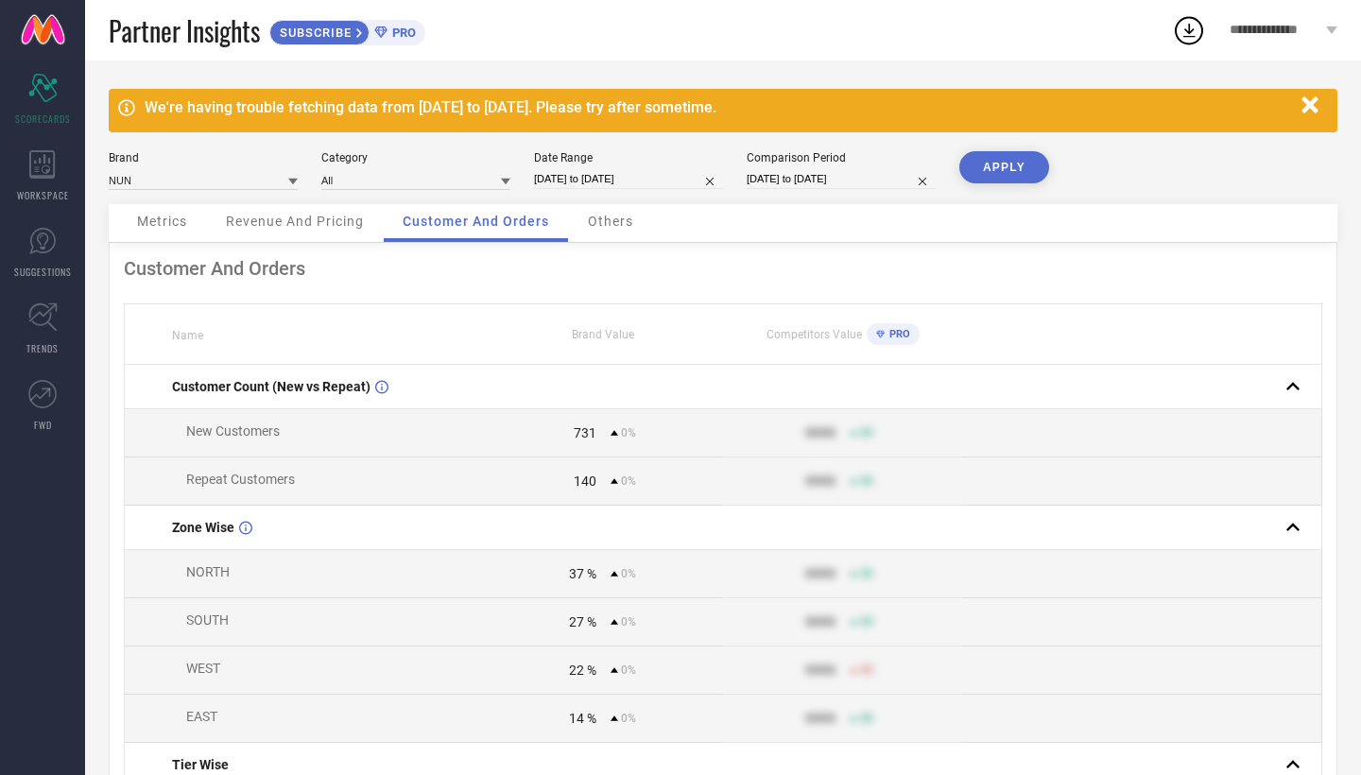
scroll to position [0, 0]
click at [140, 236] on div "Metrics" at bounding box center [162, 223] width 88 height 38
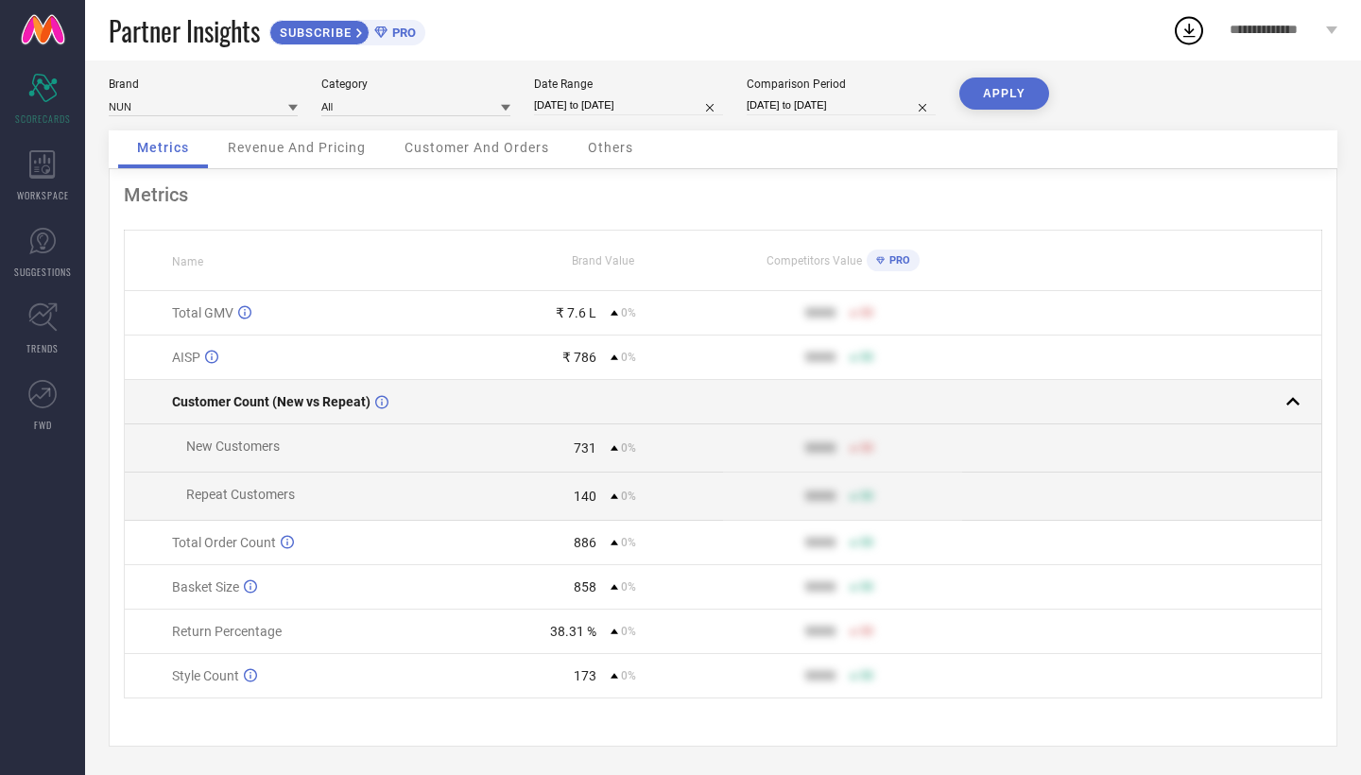
scroll to position [78, 0]
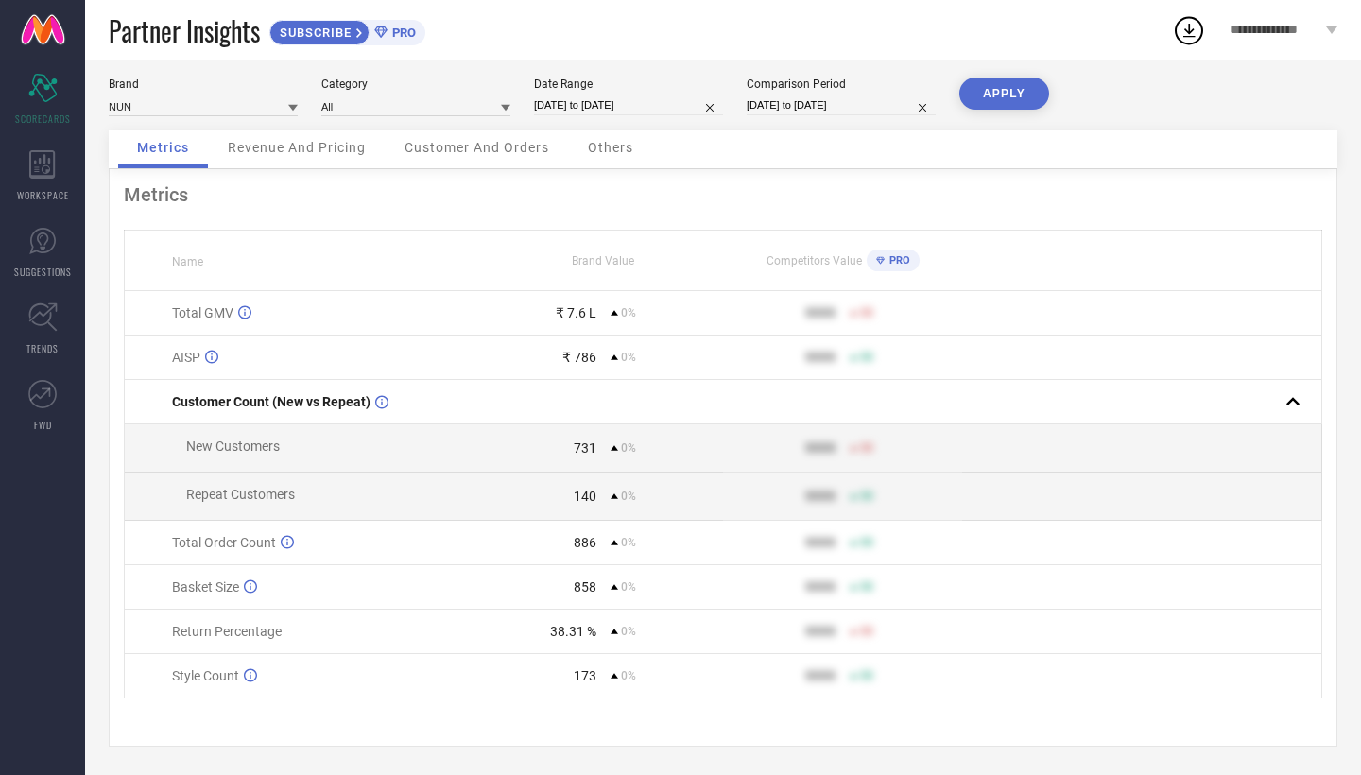
select select "6"
select select "2025"
select select "7"
select select "2025"
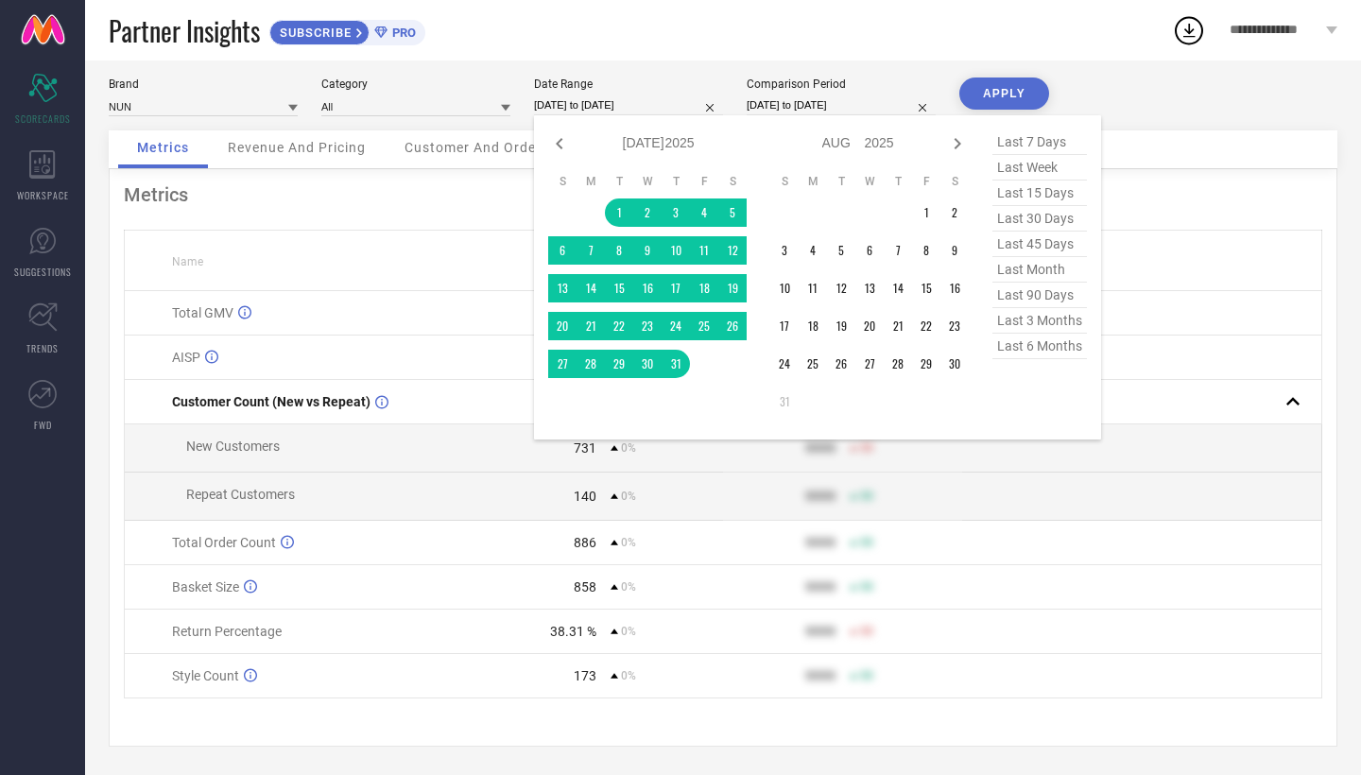
click at [611, 99] on input "[DATE] to [DATE]" at bounding box center [628, 105] width 189 height 20
click at [915, 208] on td "1" at bounding box center [926, 213] width 28 height 28
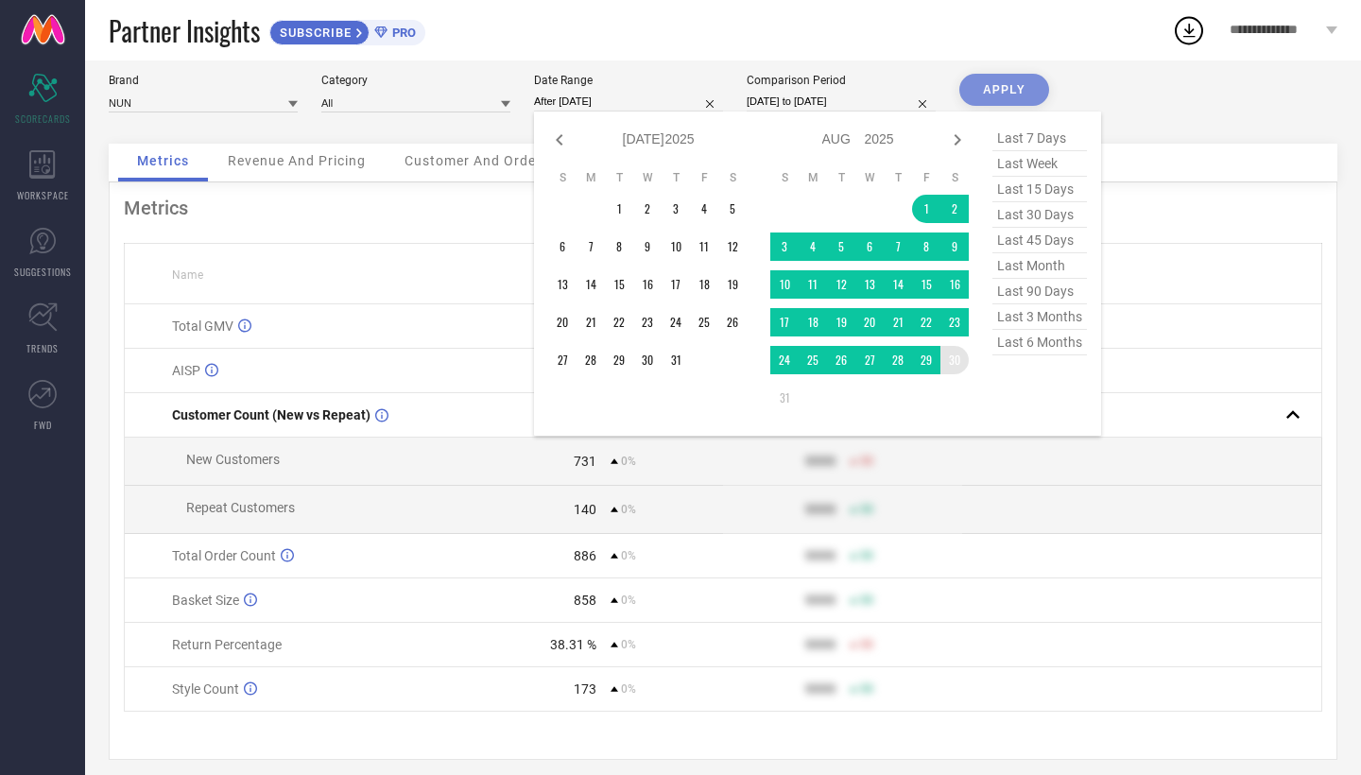
type input "[DATE] to [DATE]"
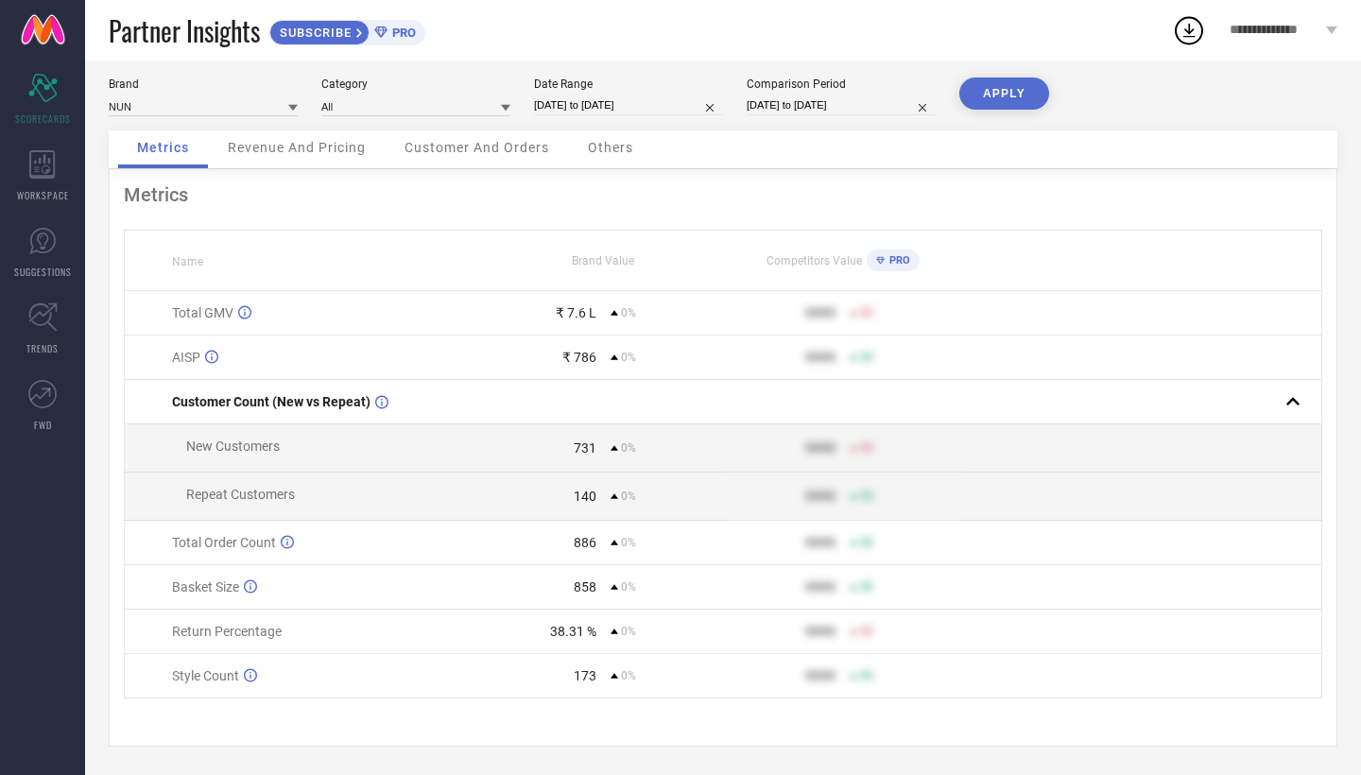
click at [995, 99] on button "APPLY" at bounding box center [1005, 94] width 90 height 32
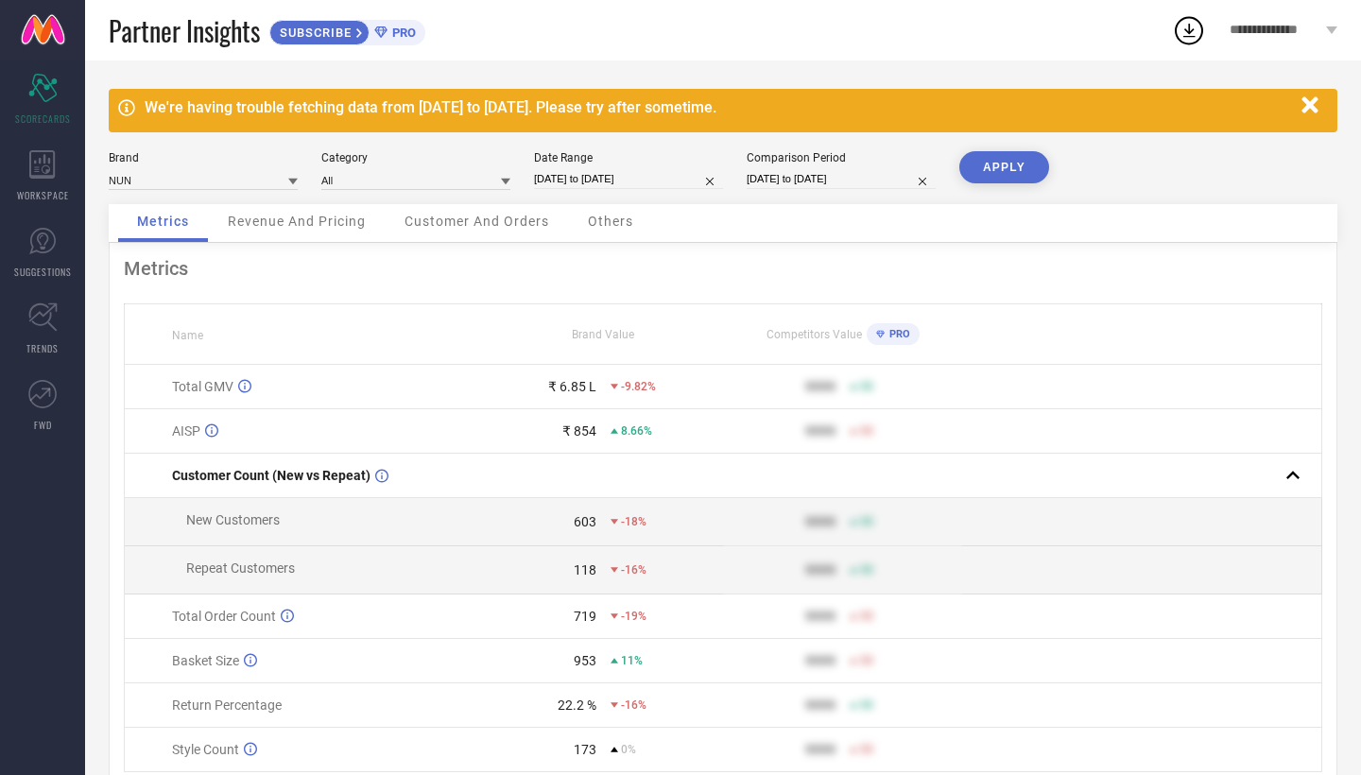
scroll to position [0, 0]
click at [327, 234] on div "Revenue And Pricing" at bounding box center [297, 223] width 176 height 38
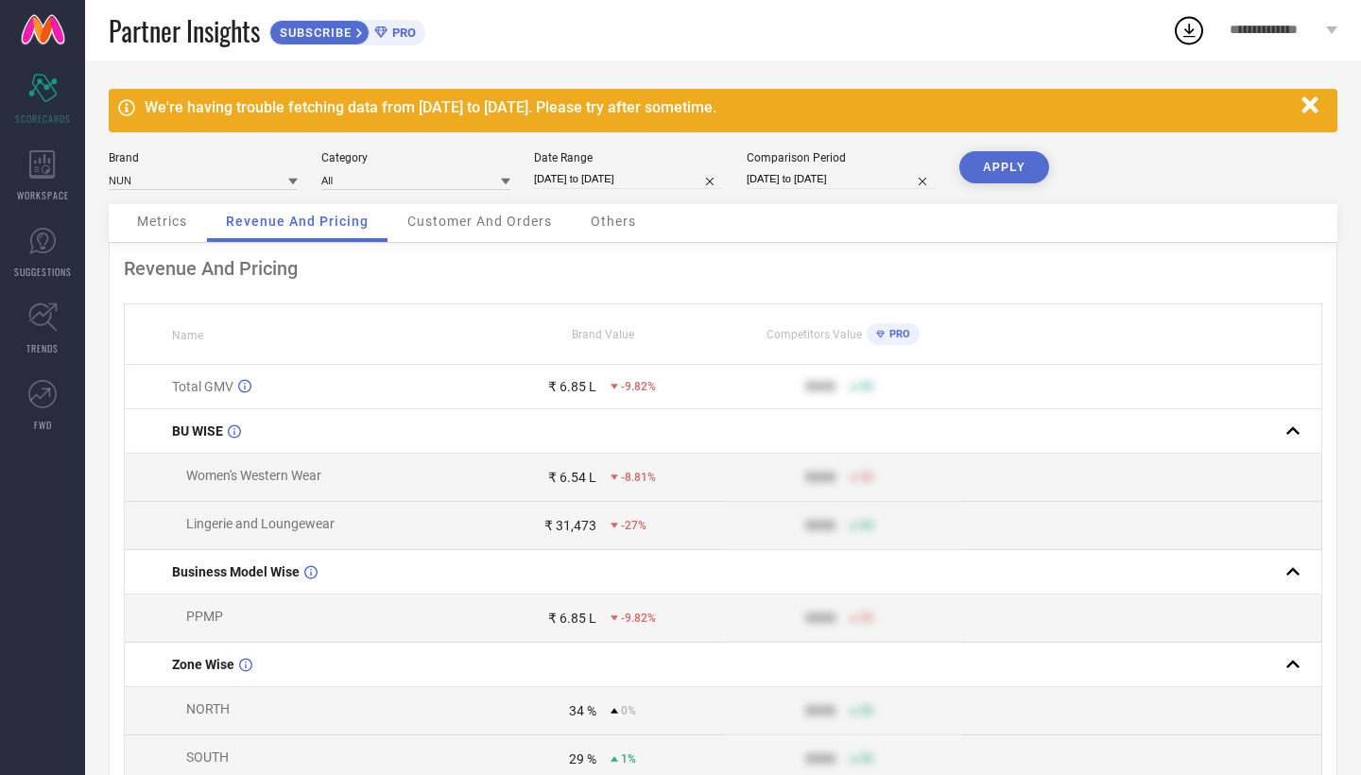
click at [466, 229] on span "Customer And Orders" at bounding box center [479, 221] width 145 height 15
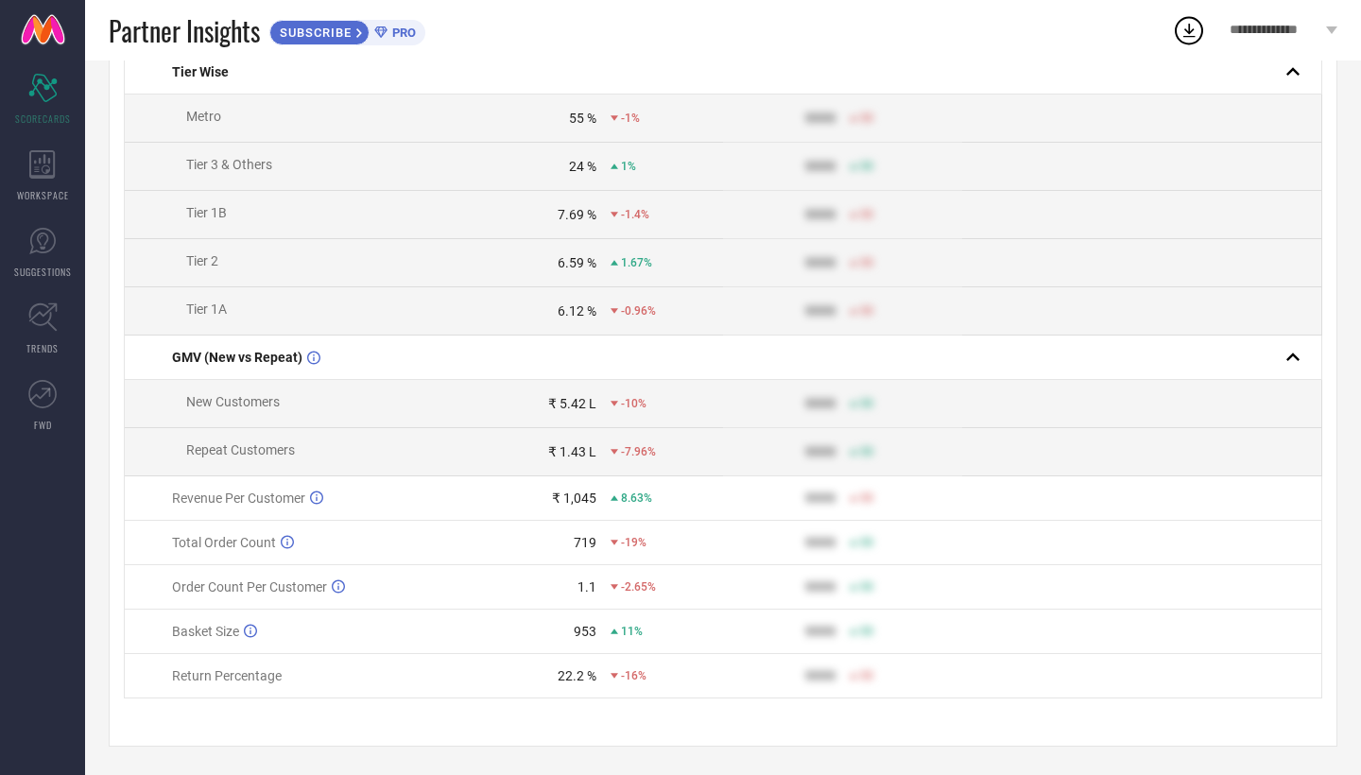
scroll to position [697, 0]
